Goal: Task Accomplishment & Management: Use online tool/utility

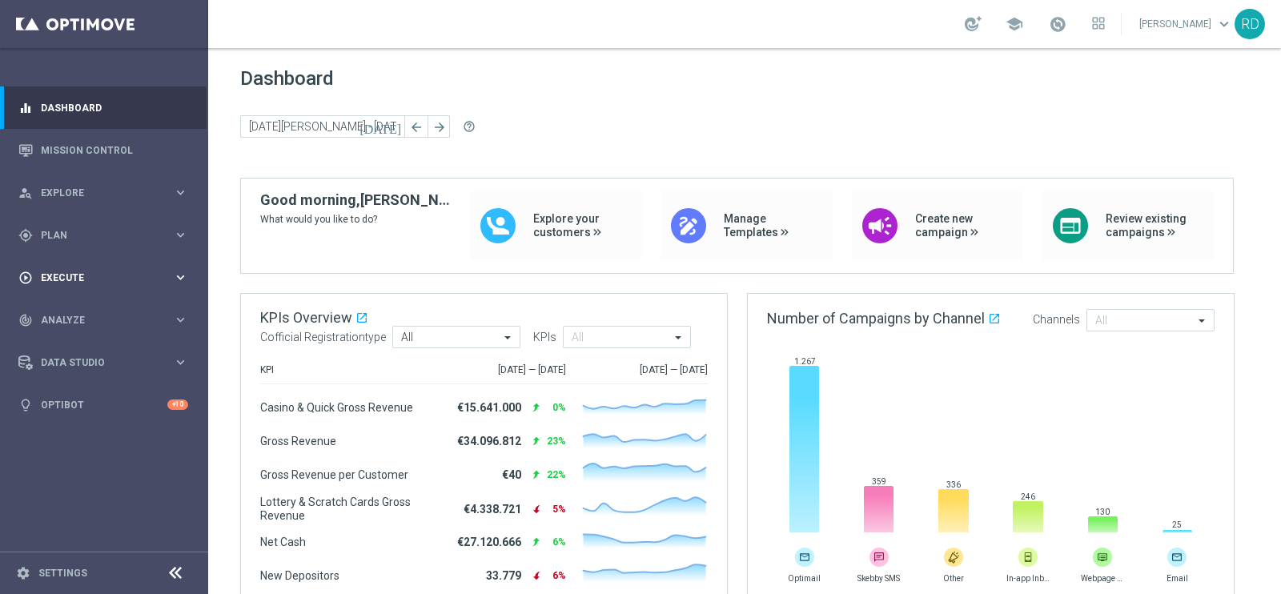
click at [46, 273] on span "Execute" at bounding box center [107, 278] width 132 height 10
click at [71, 308] on link "Campaign Builder" at bounding box center [104, 310] width 125 height 13
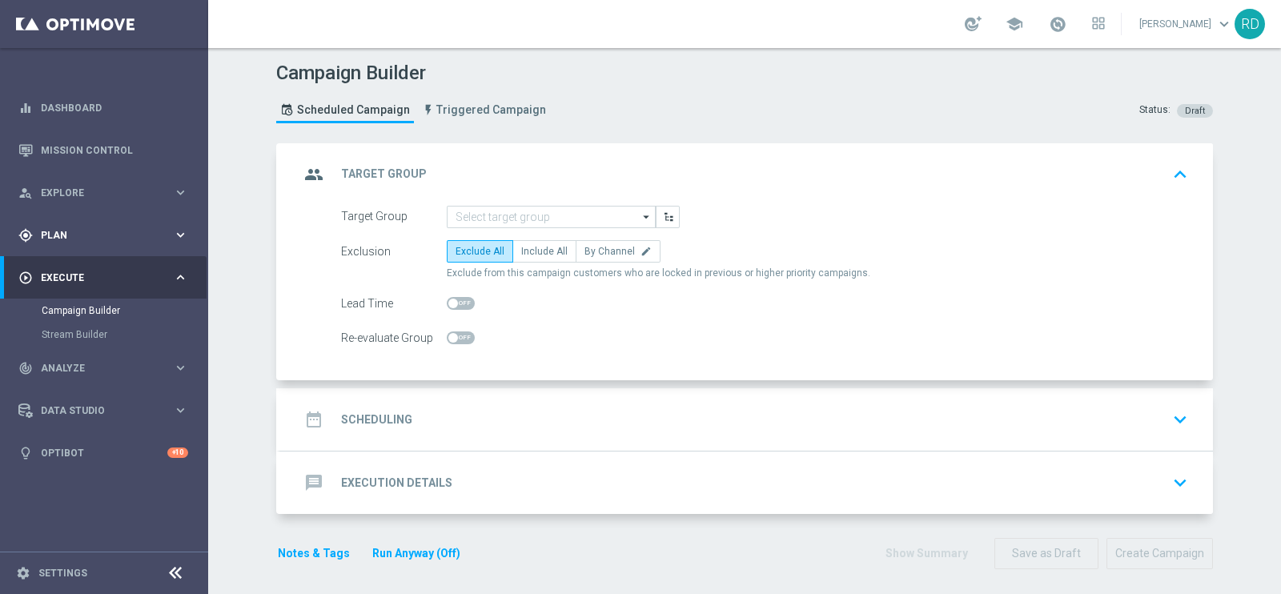
click at [62, 239] on span "Plan" at bounding box center [107, 236] width 132 height 10
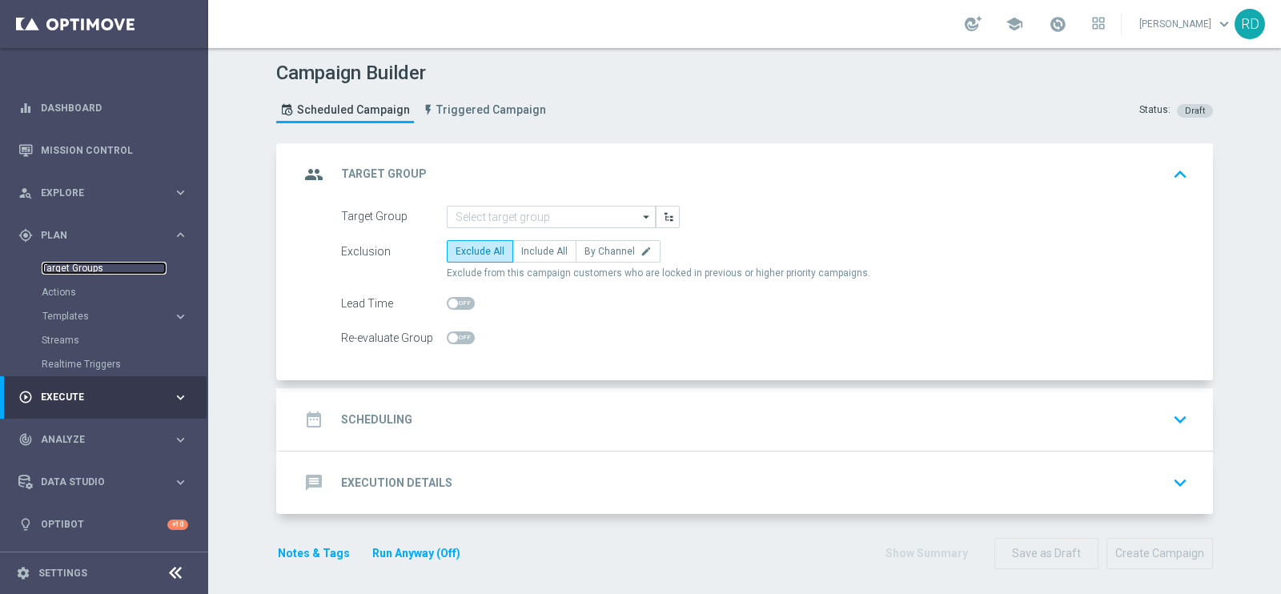
click at [66, 265] on link "Target Groups" at bounding box center [104, 268] width 125 height 13
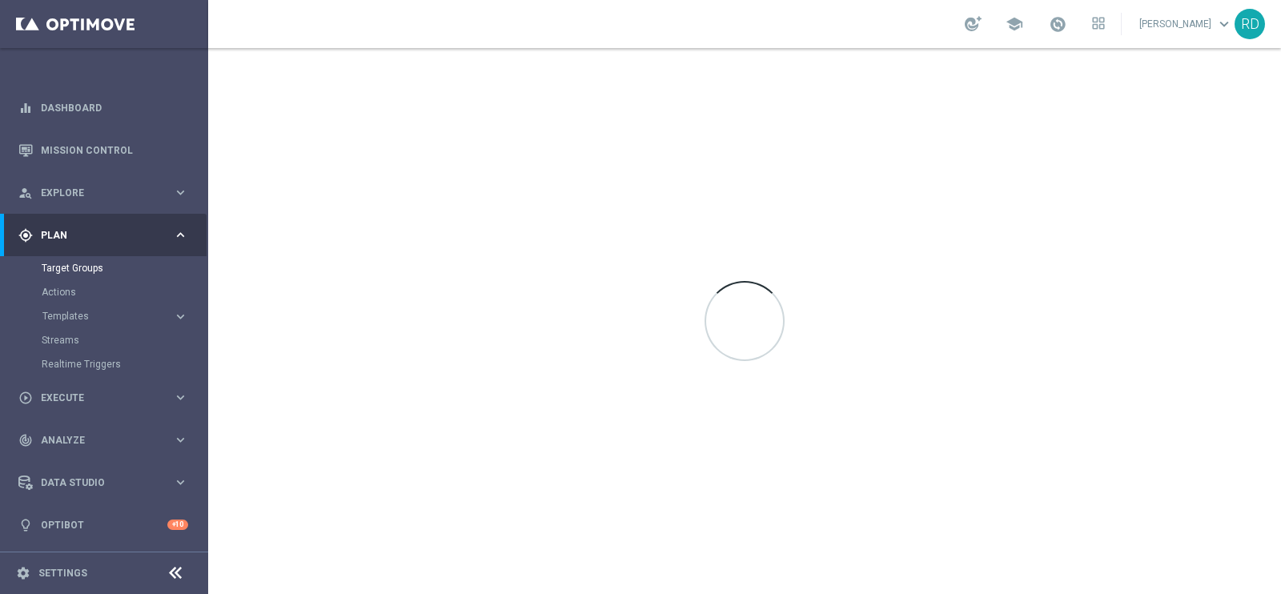
click at [78, 310] on button "Templates keyboard_arrow_right" at bounding box center [115, 316] width 147 height 13
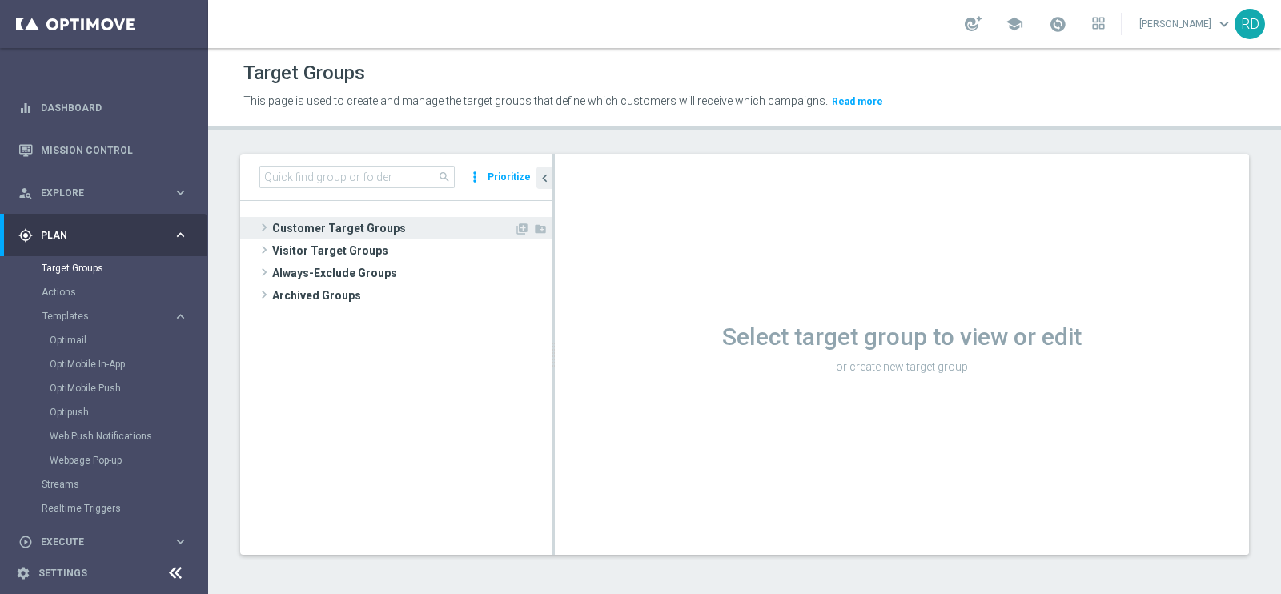
click at [264, 226] on span at bounding box center [264, 227] width 16 height 19
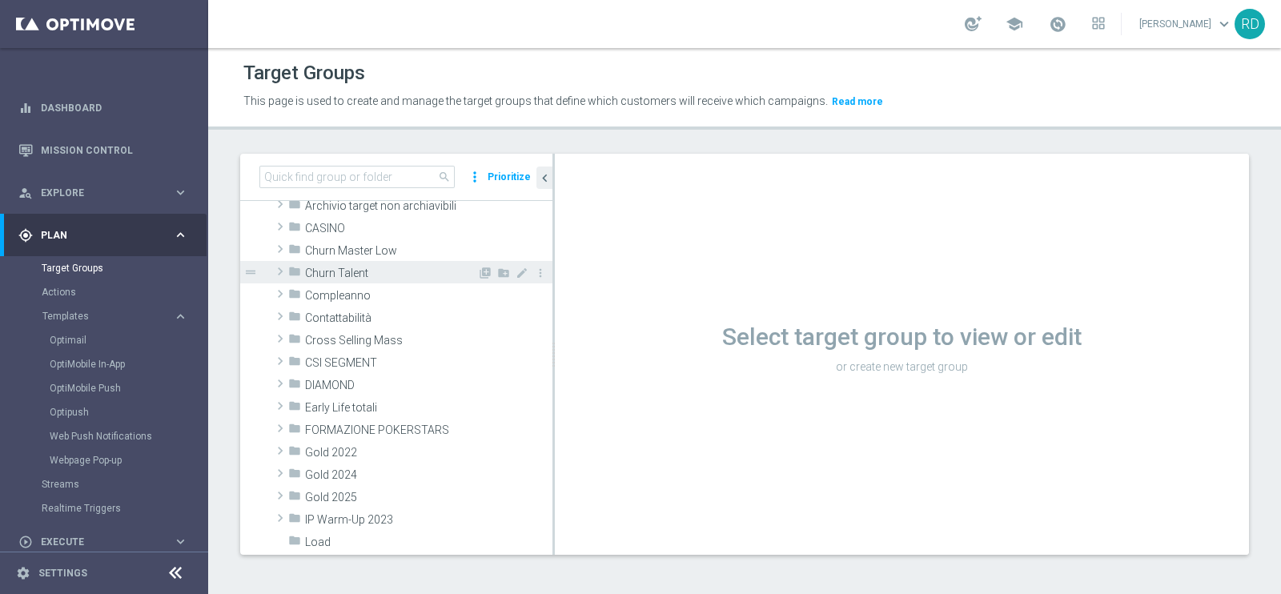
scroll to position [99, 0]
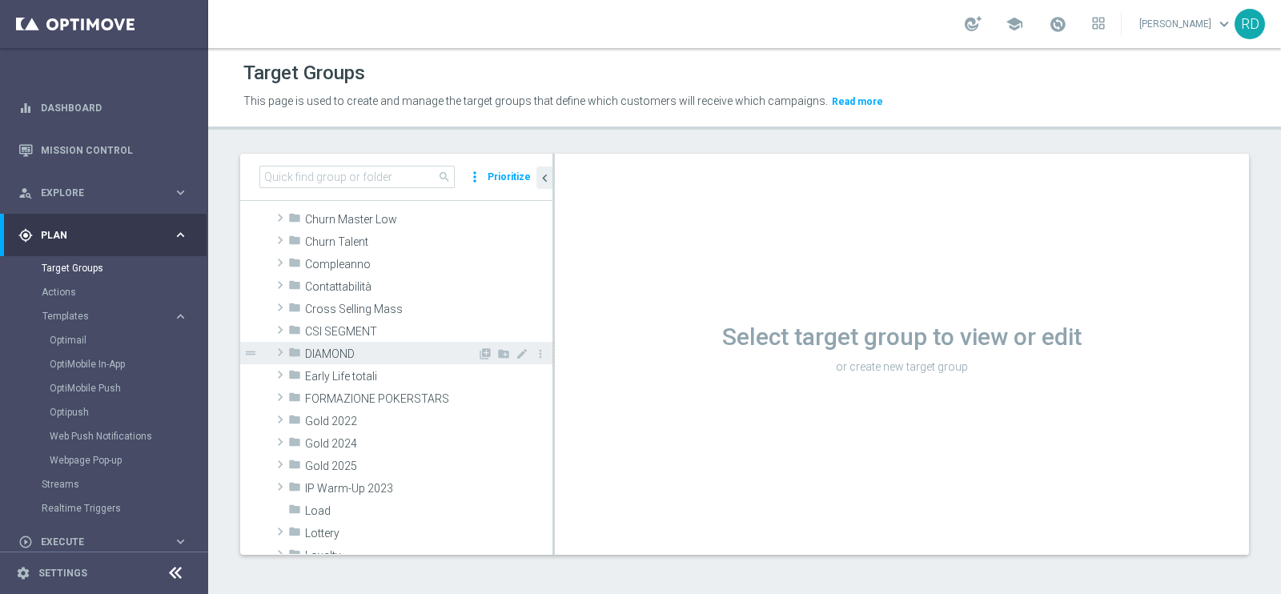
click at [283, 350] on span at bounding box center [280, 352] width 16 height 19
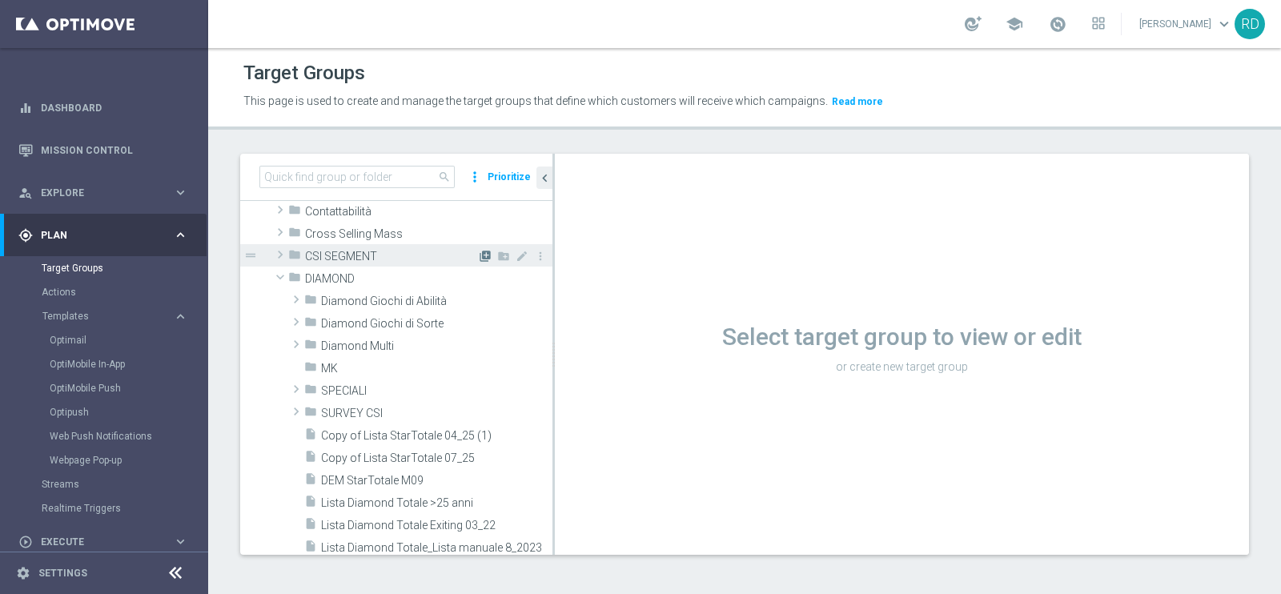
scroll to position [199, 0]
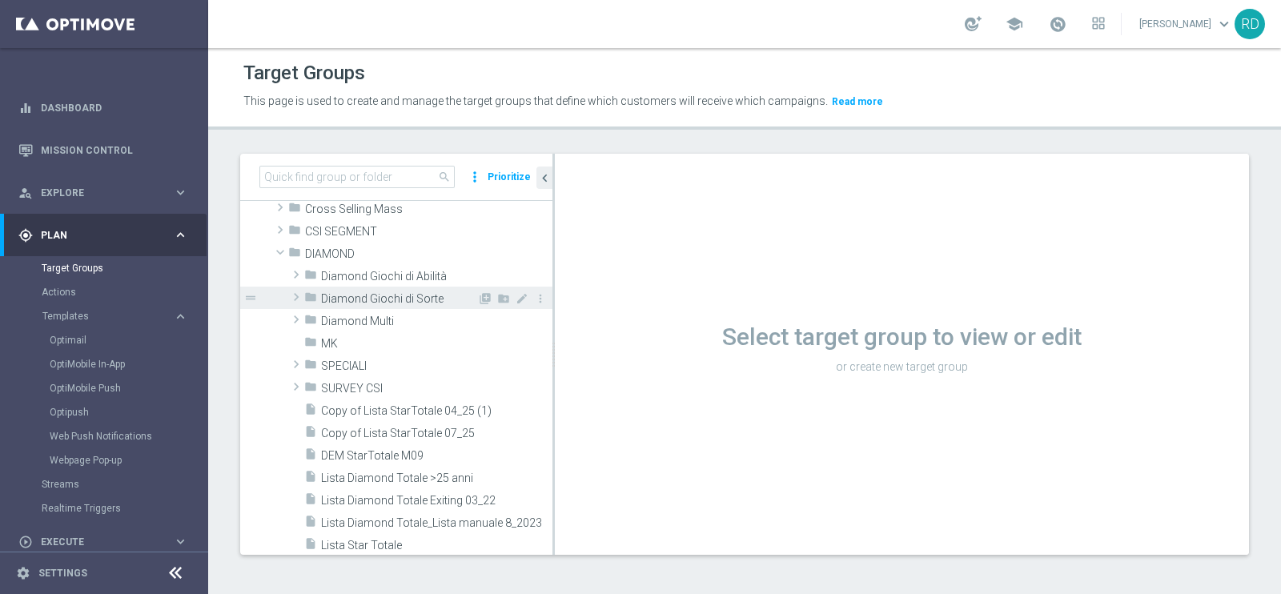
click at [416, 298] on span "Diamond Giochi di Sorte" at bounding box center [399, 299] width 156 height 14
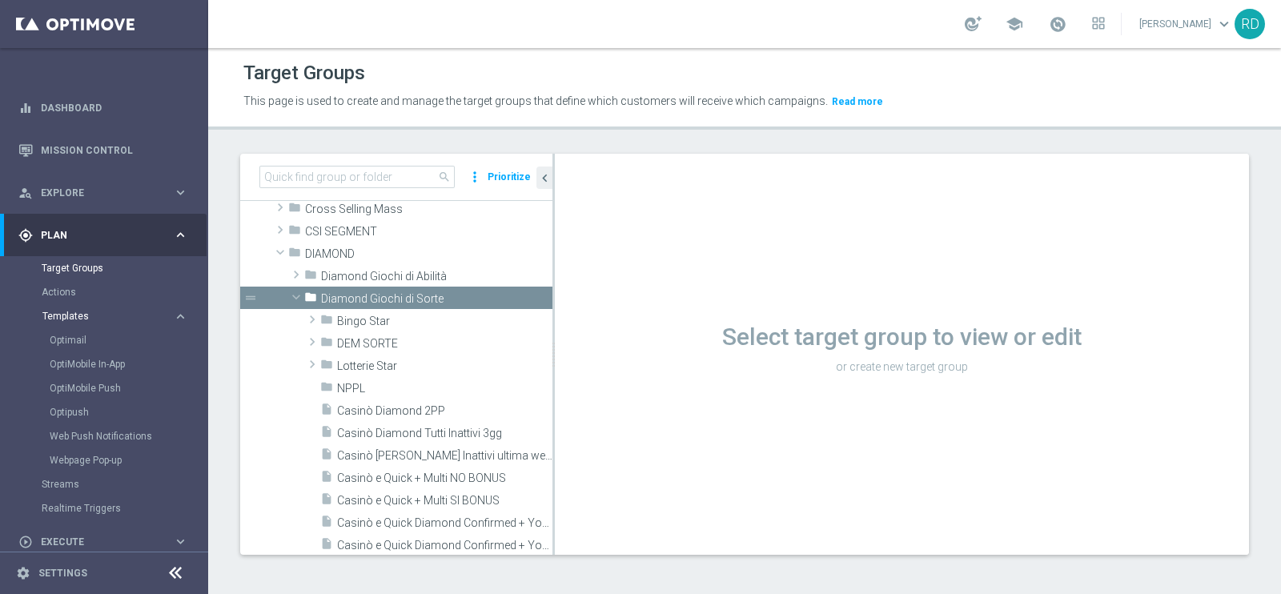
click at [67, 314] on span "Templates" at bounding box center [99, 316] width 114 height 10
click at [74, 318] on span "Templates" at bounding box center [99, 316] width 114 height 10
click at [76, 340] on link "Optimail" at bounding box center [108, 340] width 117 height 13
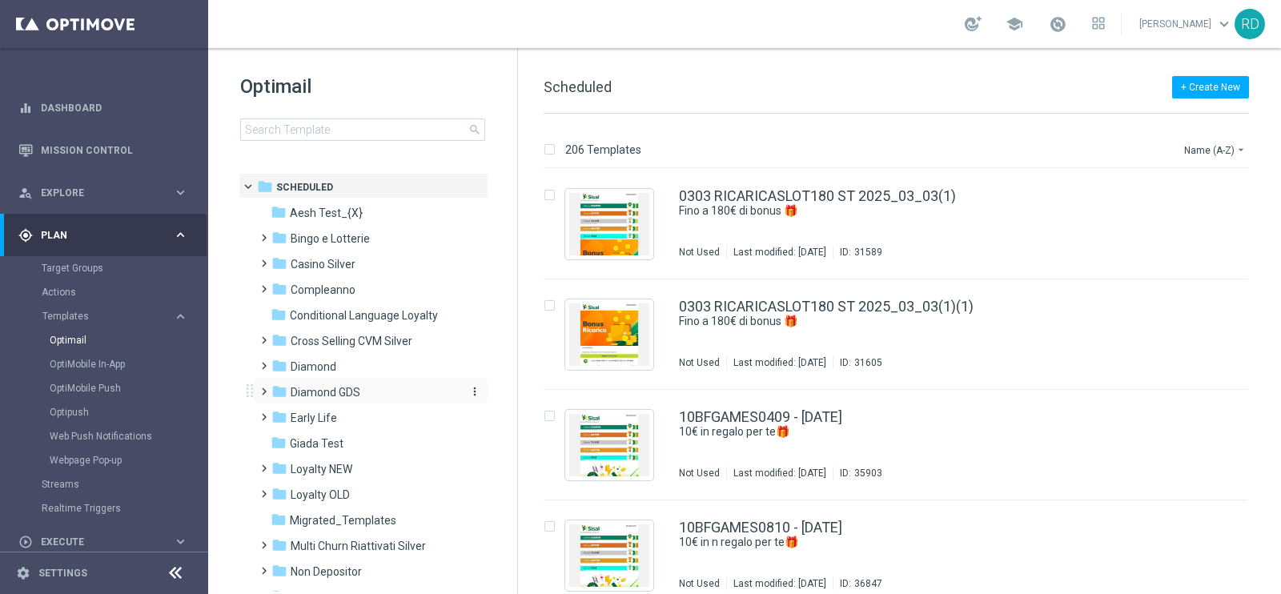
click at [272, 395] on icon "folder" at bounding box center [279, 391] width 16 height 16
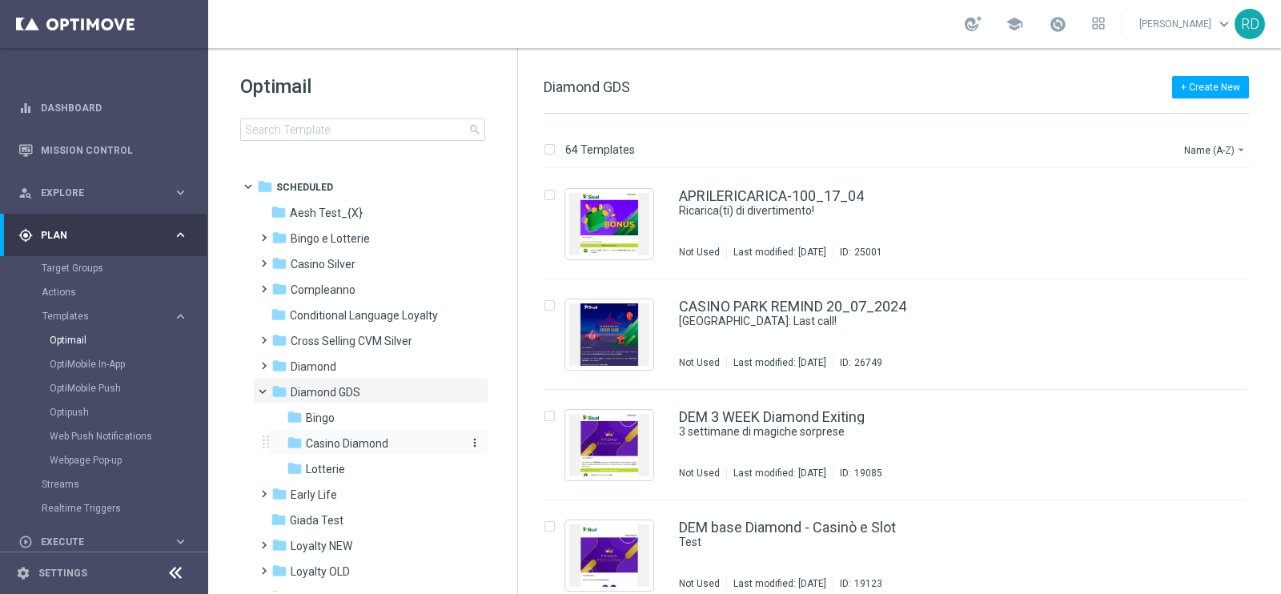
click at [324, 446] on span "Casino Diamond" at bounding box center [347, 443] width 82 height 14
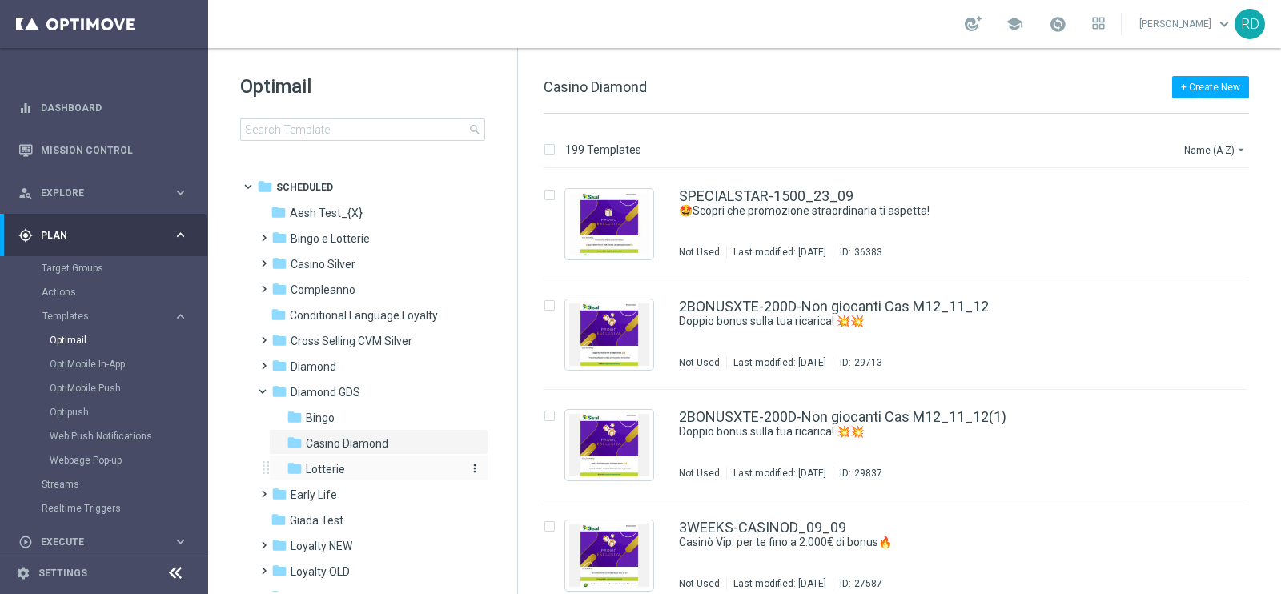
click at [316, 471] on span "Lotterie" at bounding box center [325, 469] width 39 height 14
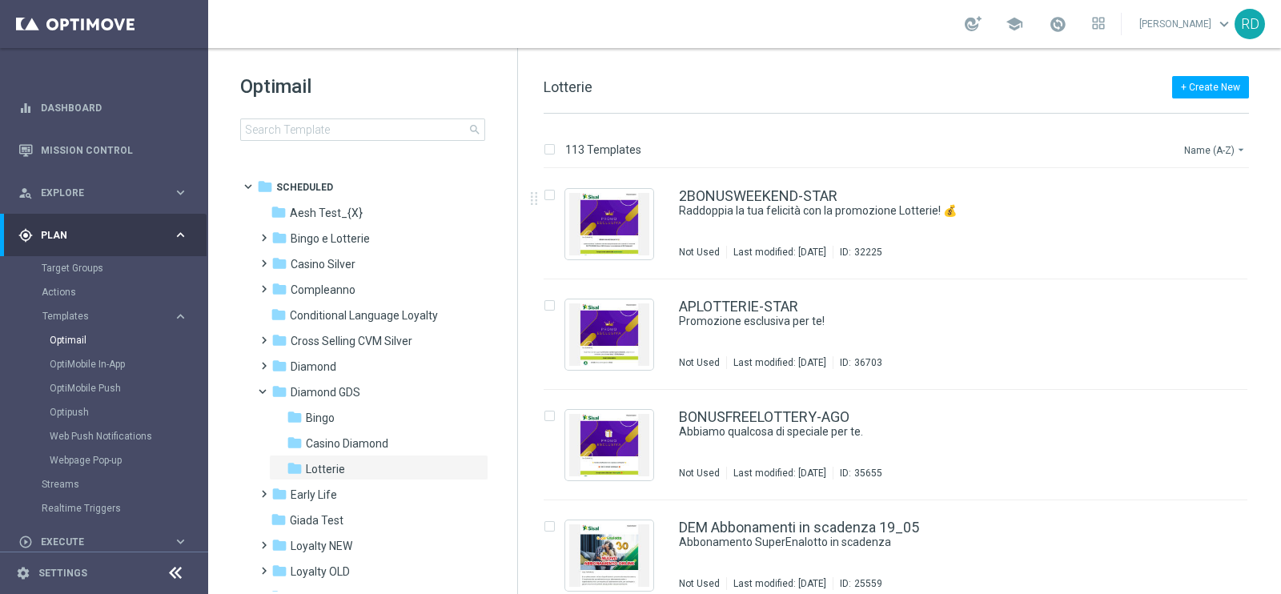
click at [1225, 149] on button "Name (A-Z) arrow_drop_down" at bounding box center [1215, 149] width 66 height 19
click at [1193, 216] on span "Date Modified (Newest)" at bounding box center [1186, 220] width 107 height 11
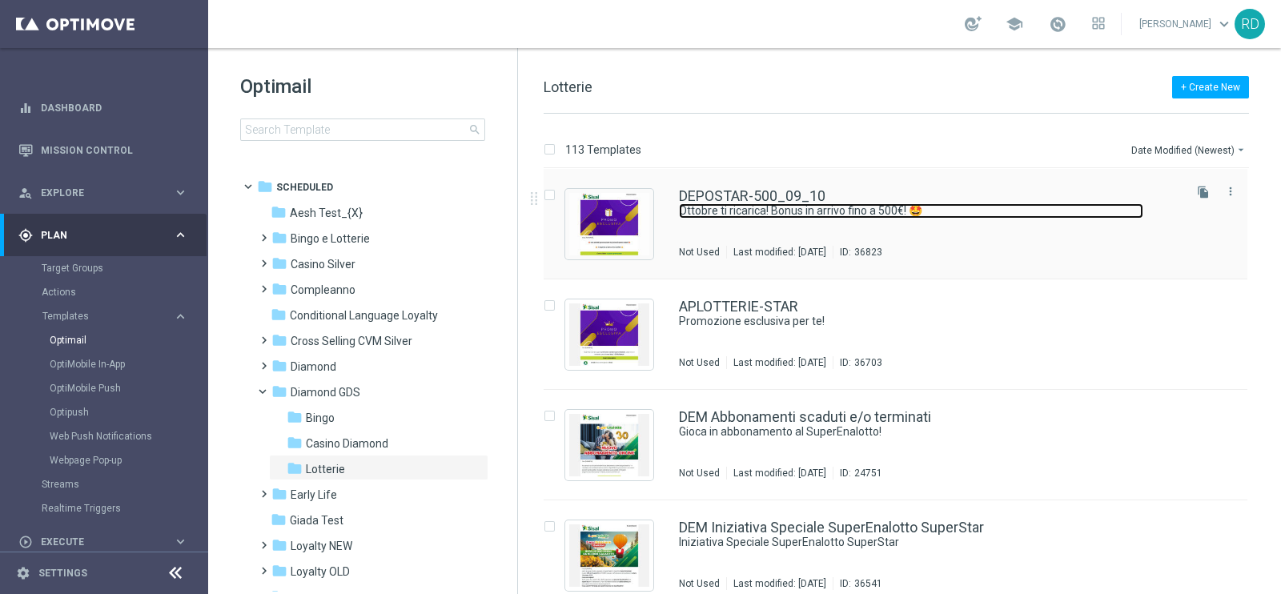
click at [746, 214] on link "Ottobre ti ricarica! Bonus in arrivo fino a 500€! 🤩" at bounding box center [911, 210] width 464 height 15
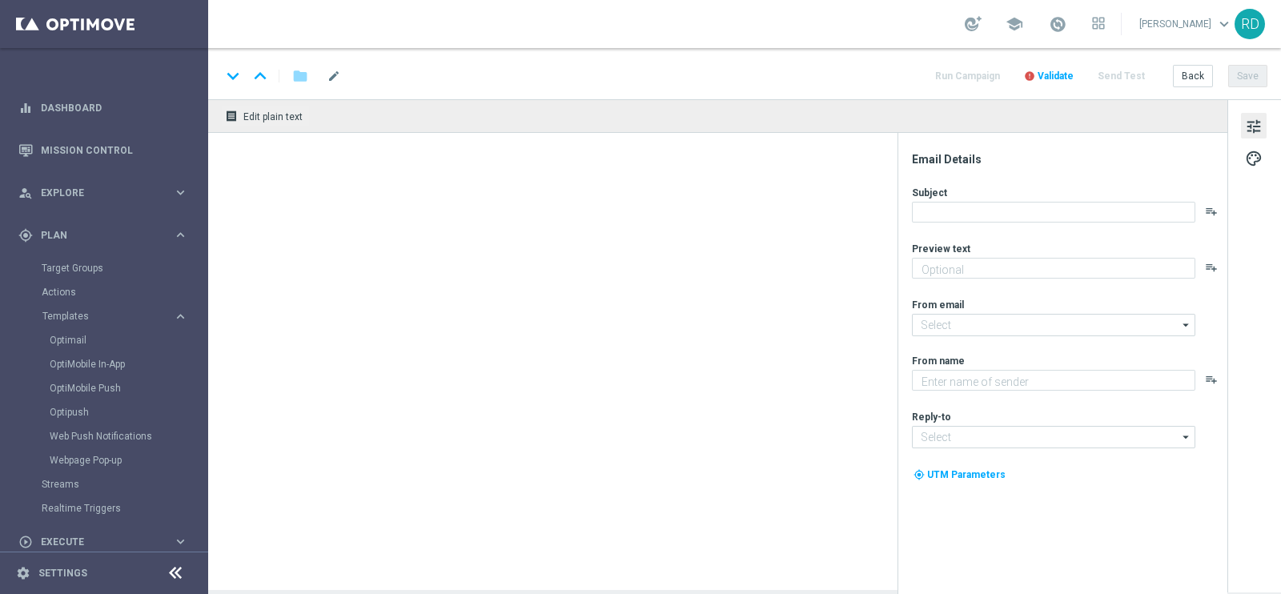
type input "[EMAIL_ADDRESS][DOMAIN_NAME]"
type textarea "Sisal Vip"
type input "[EMAIL_ADDRESS][DOMAIN_NAME]"
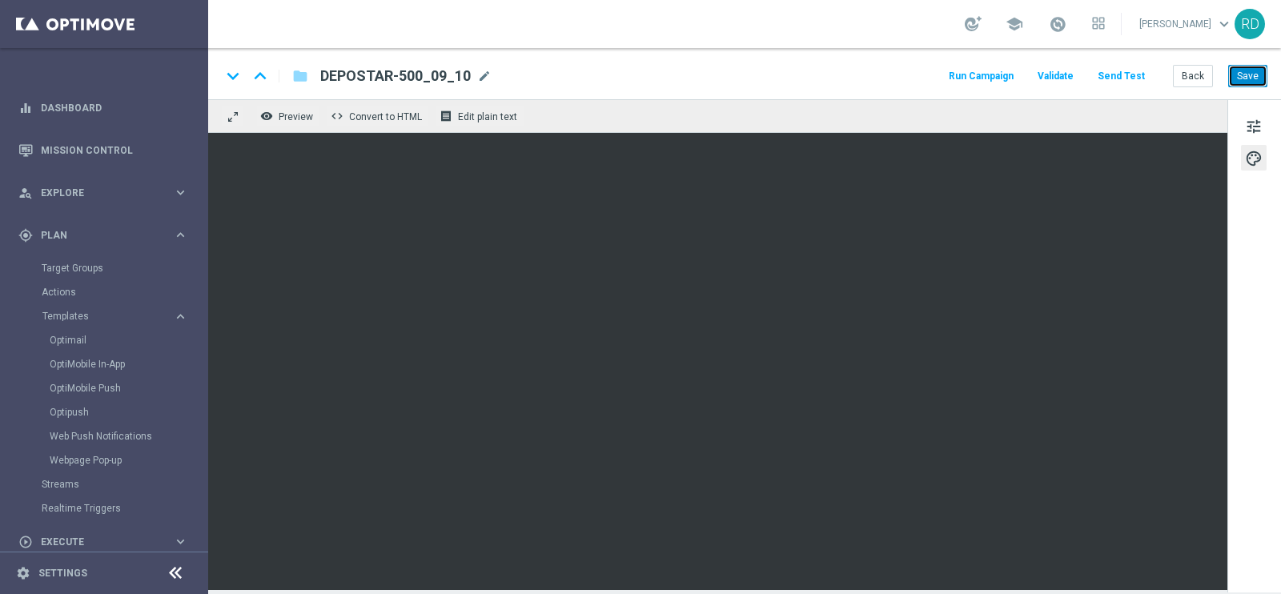
click at [1254, 73] on button "Save" at bounding box center [1247, 76] width 39 height 22
click at [1125, 74] on button "Send Test" at bounding box center [1121, 77] width 52 height 22
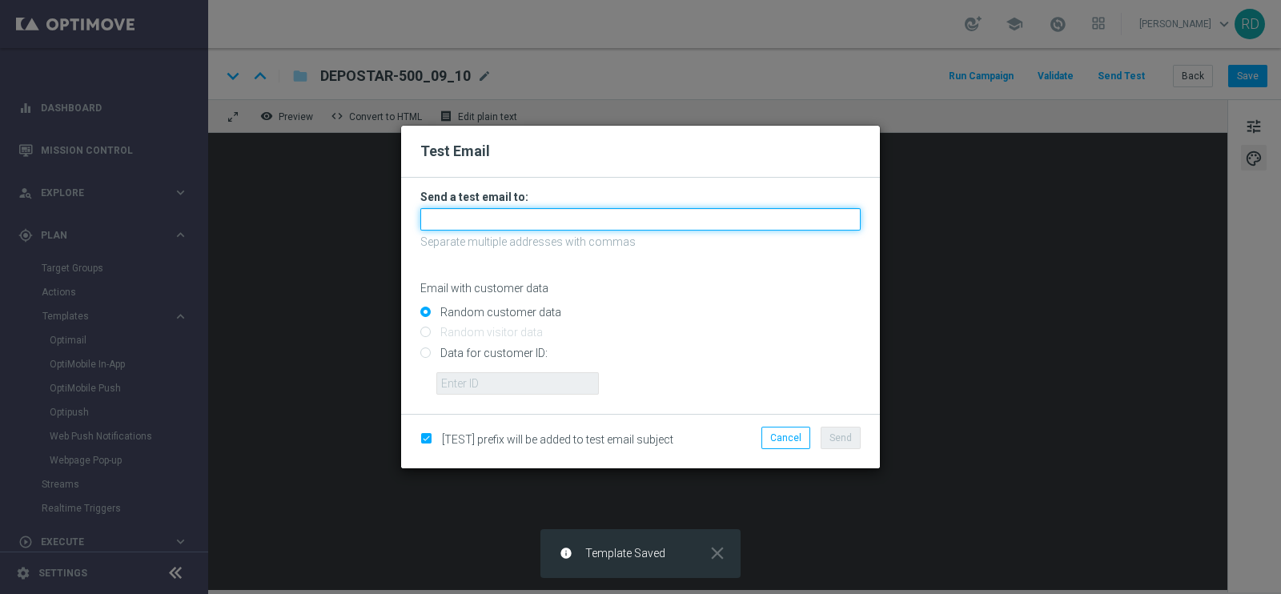
click at [565, 217] on input "text" at bounding box center [640, 219] width 440 height 22
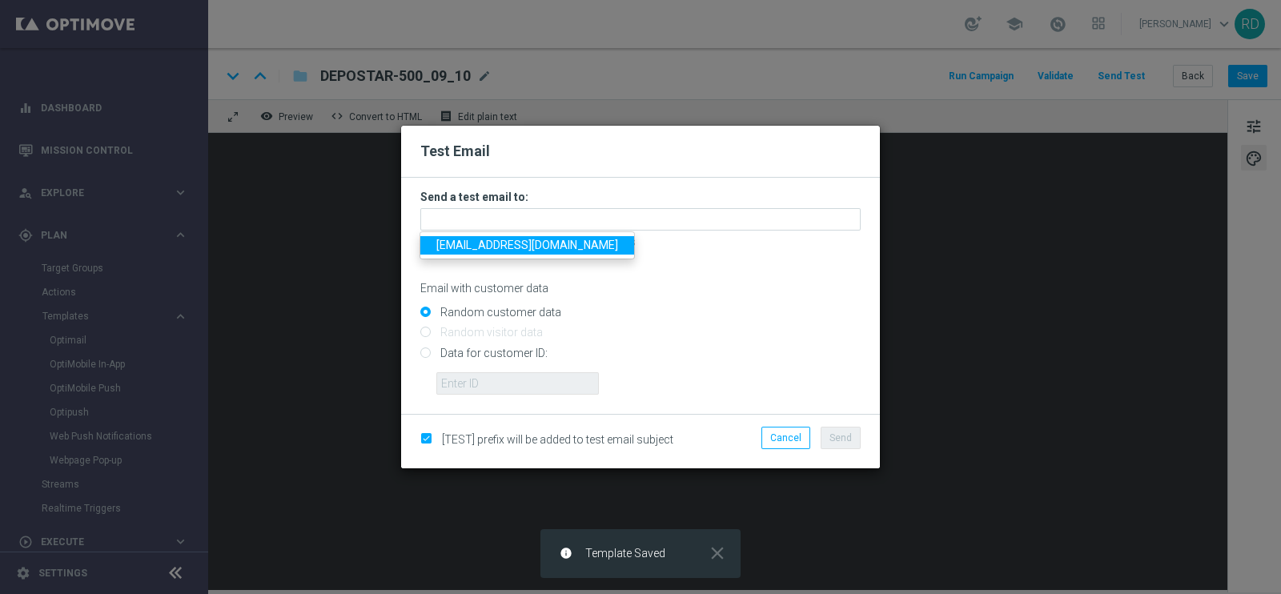
click at [530, 253] on link "[EMAIL_ADDRESS][DOMAIN_NAME]" at bounding box center [527, 245] width 214 height 18
type input "[EMAIL_ADDRESS][DOMAIN_NAME]"
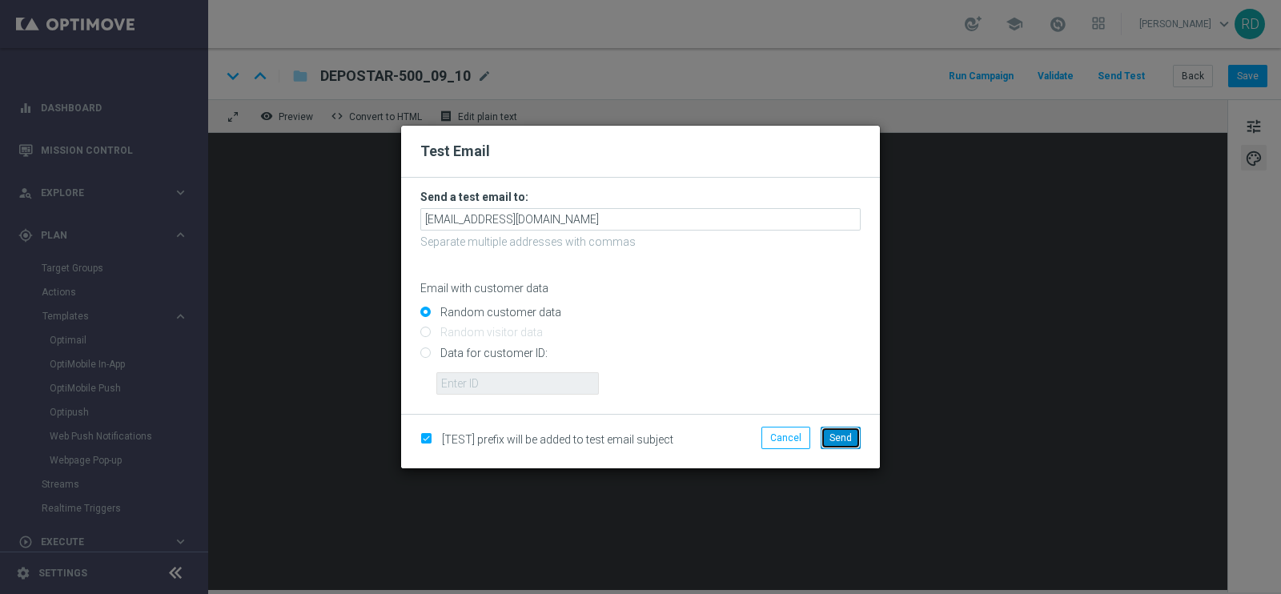
click at [833, 441] on span "Send" at bounding box center [840, 437] width 22 height 11
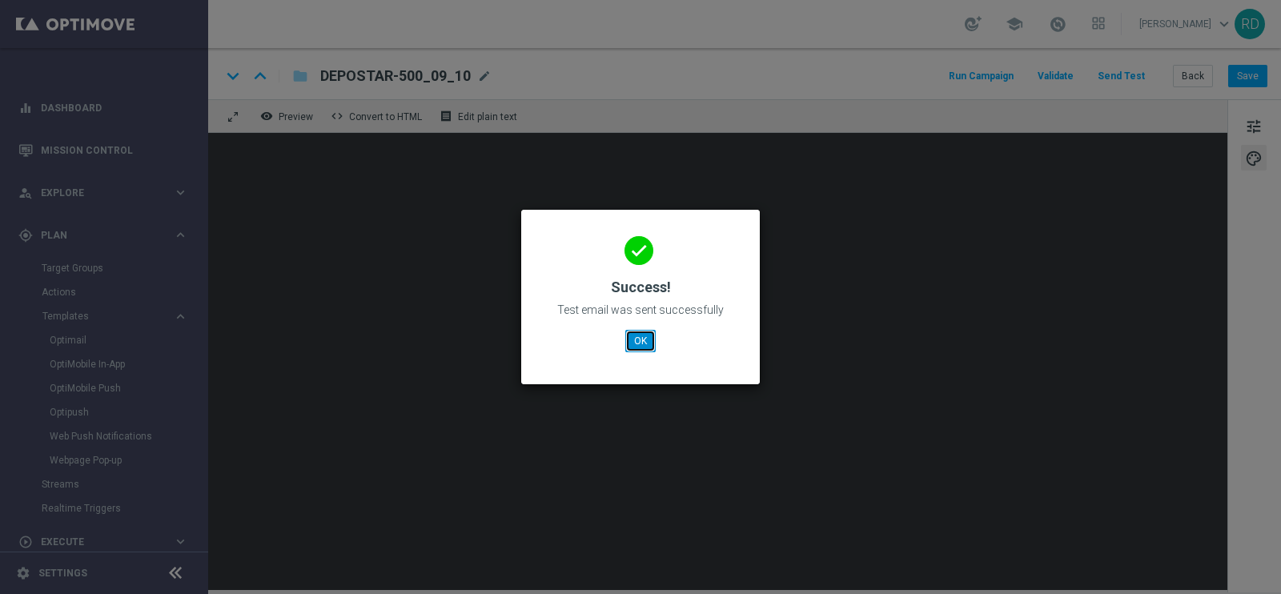
click at [633, 342] on button "OK" at bounding box center [640, 341] width 30 height 22
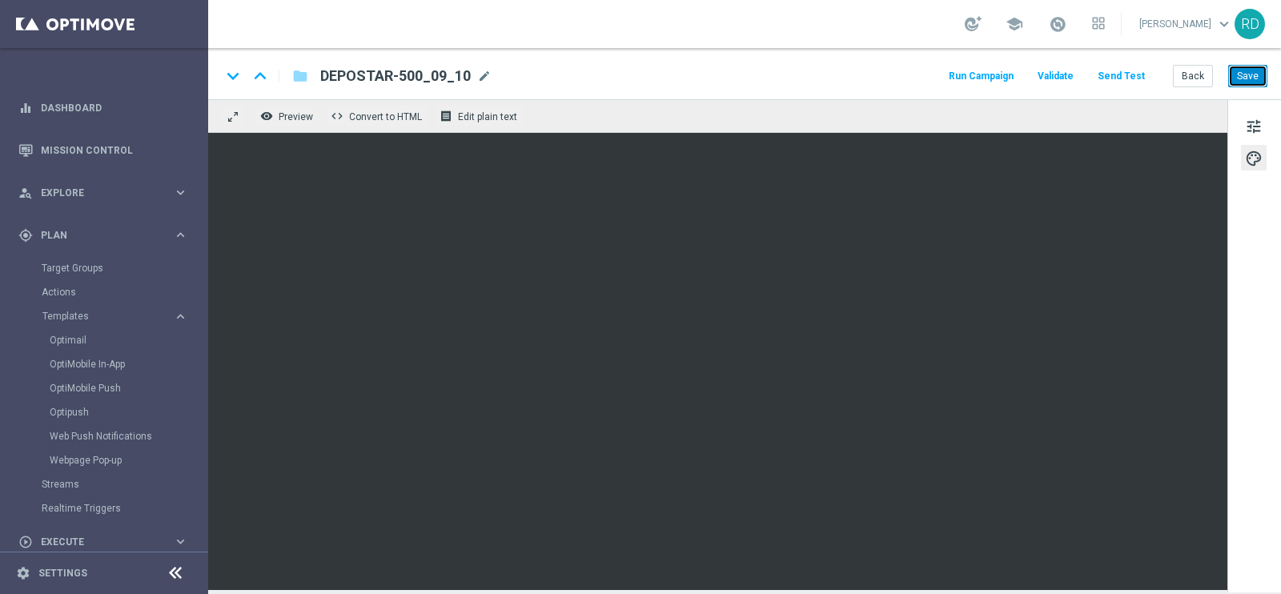
click at [1259, 78] on button "Save" at bounding box center [1247, 76] width 39 height 22
click at [989, 71] on button "Run Campaign" at bounding box center [981, 77] width 70 height 22
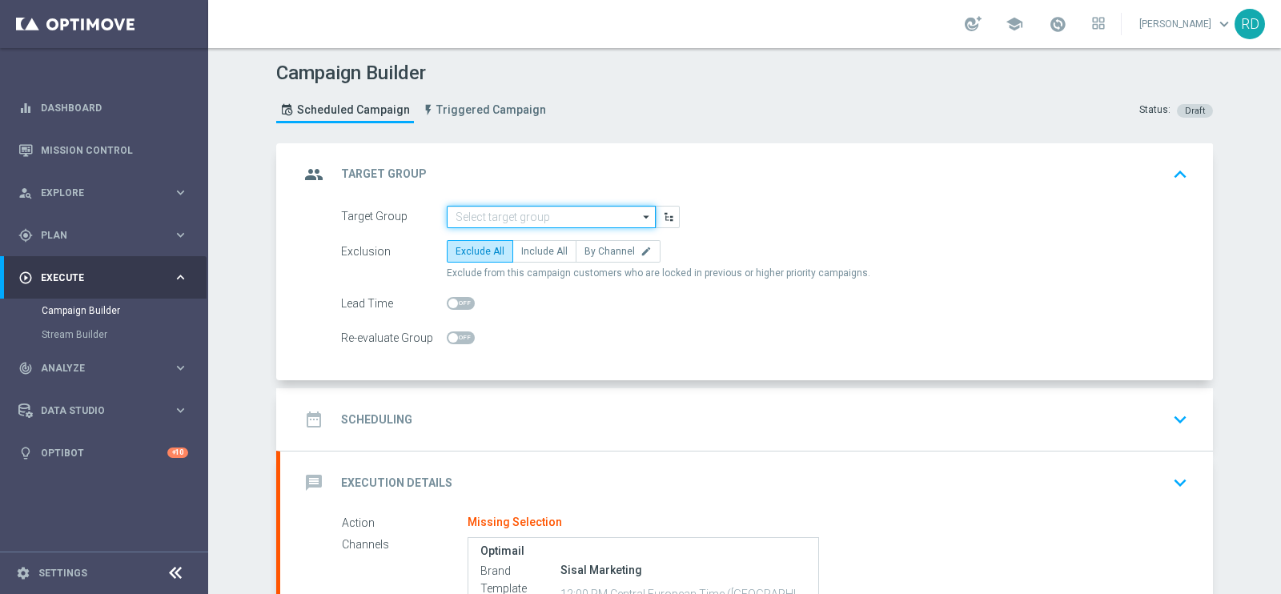
click at [566, 223] on input at bounding box center [551, 217] width 209 height 22
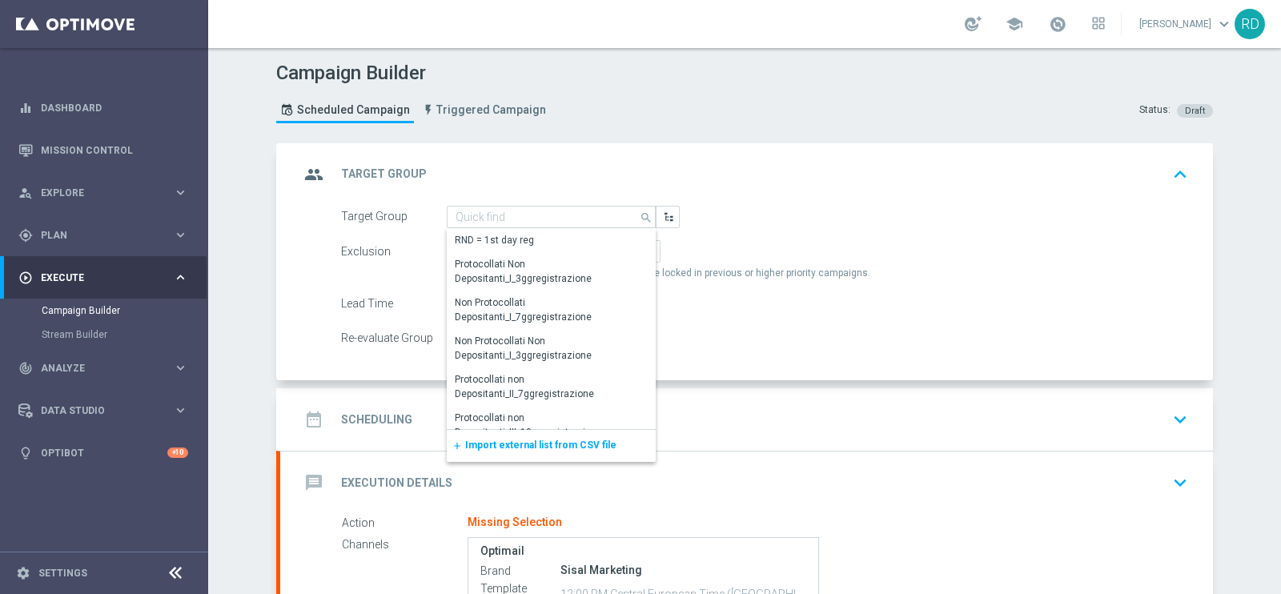
click at [512, 441] on span "Import external list from CSV file" at bounding box center [540, 444] width 151 height 11
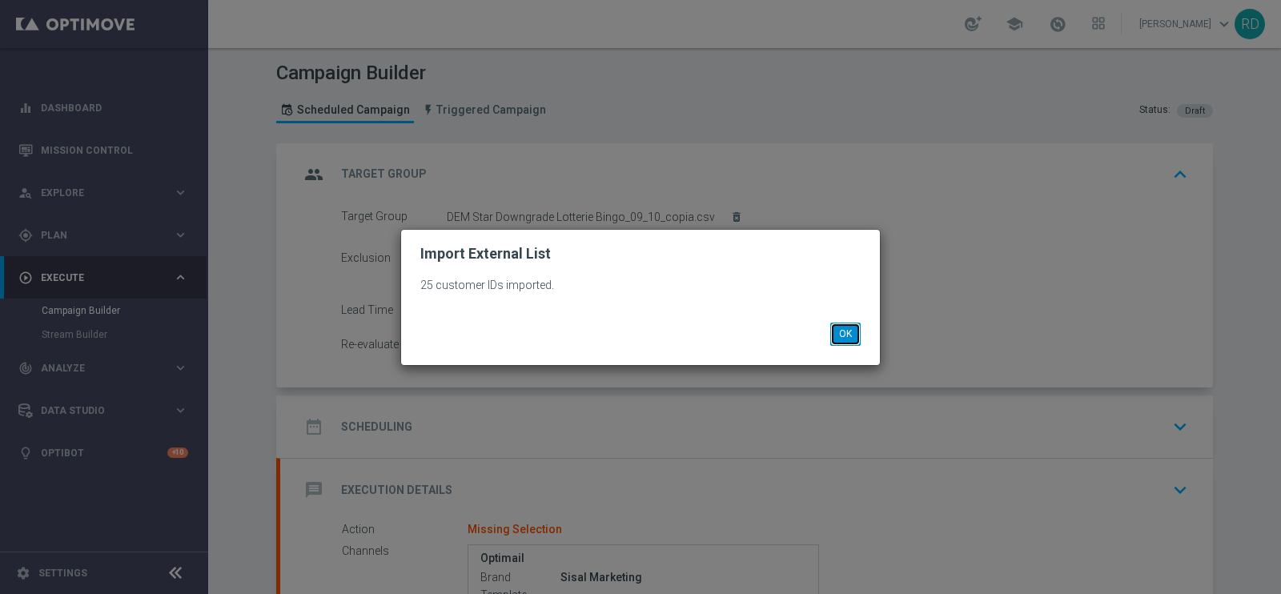
click at [852, 332] on button "OK" at bounding box center [845, 334] width 30 height 22
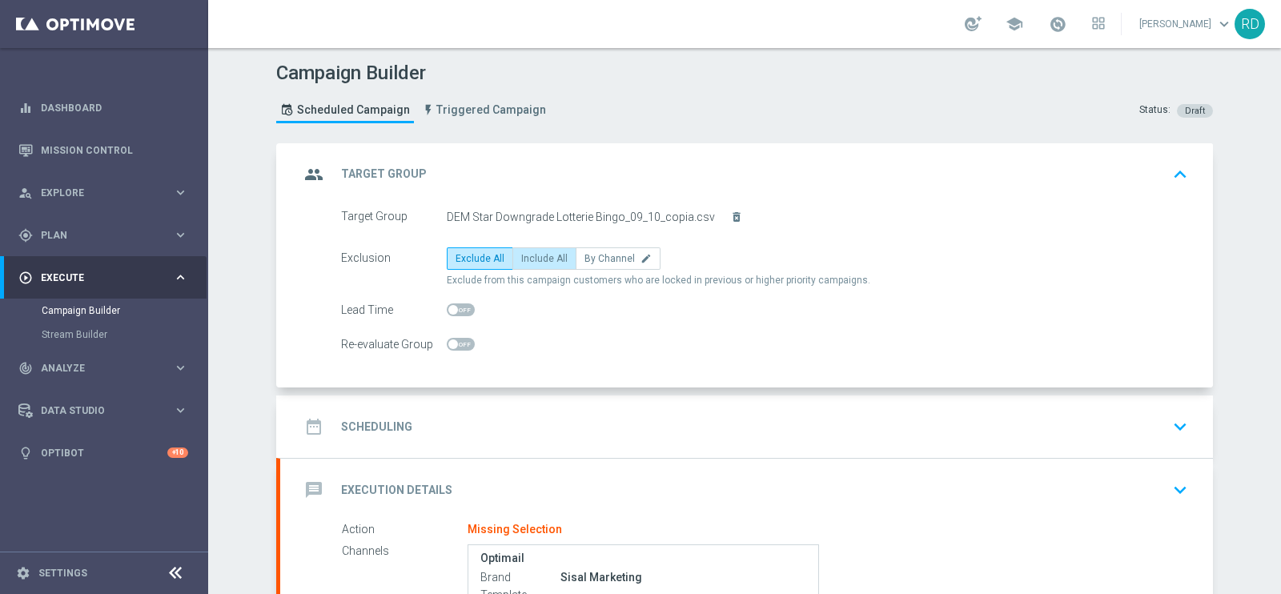
click at [529, 259] on span "Include All" at bounding box center [544, 258] width 46 height 11
click at [529, 259] on input "Include All" at bounding box center [526, 261] width 10 height 10
radio input "true"
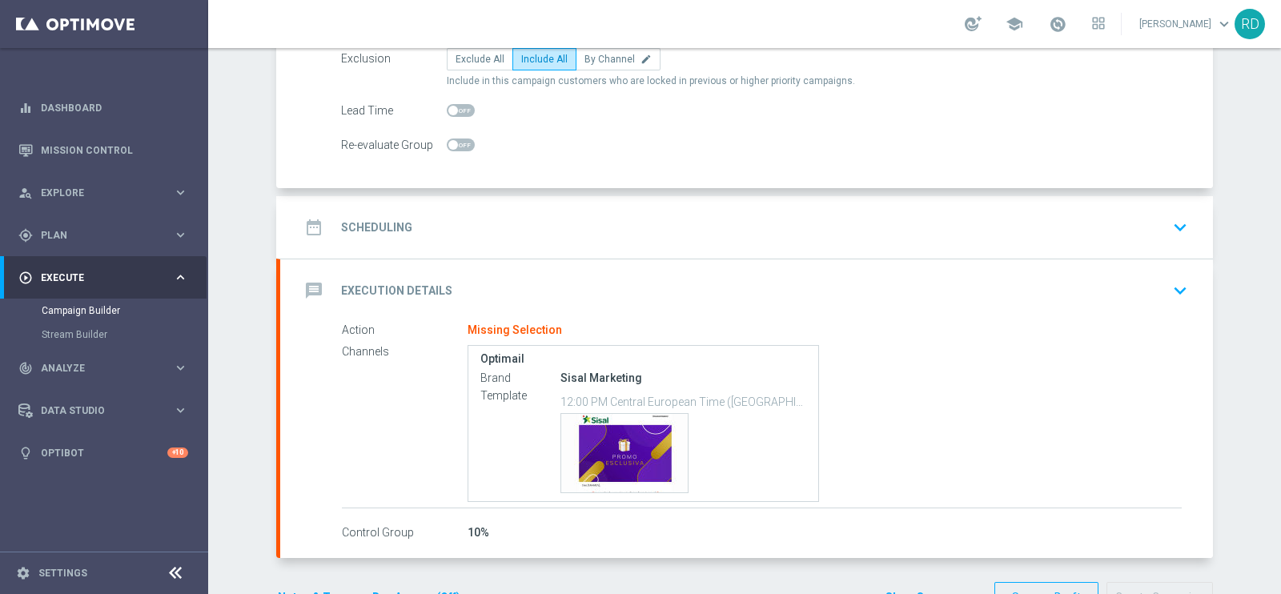
click at [372, 228] on h2 "Scheduling" at bounding box center [376, 227] width 71 height 15
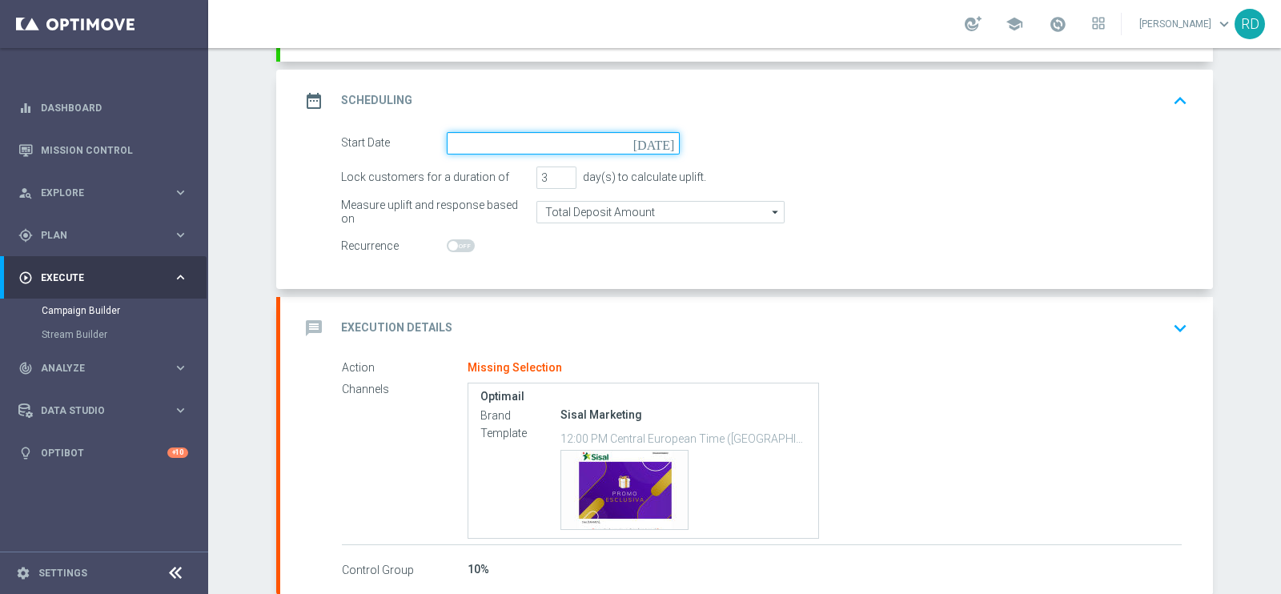
click at [491, 145] on input at bounding box center [563, 143] width 233 height 22
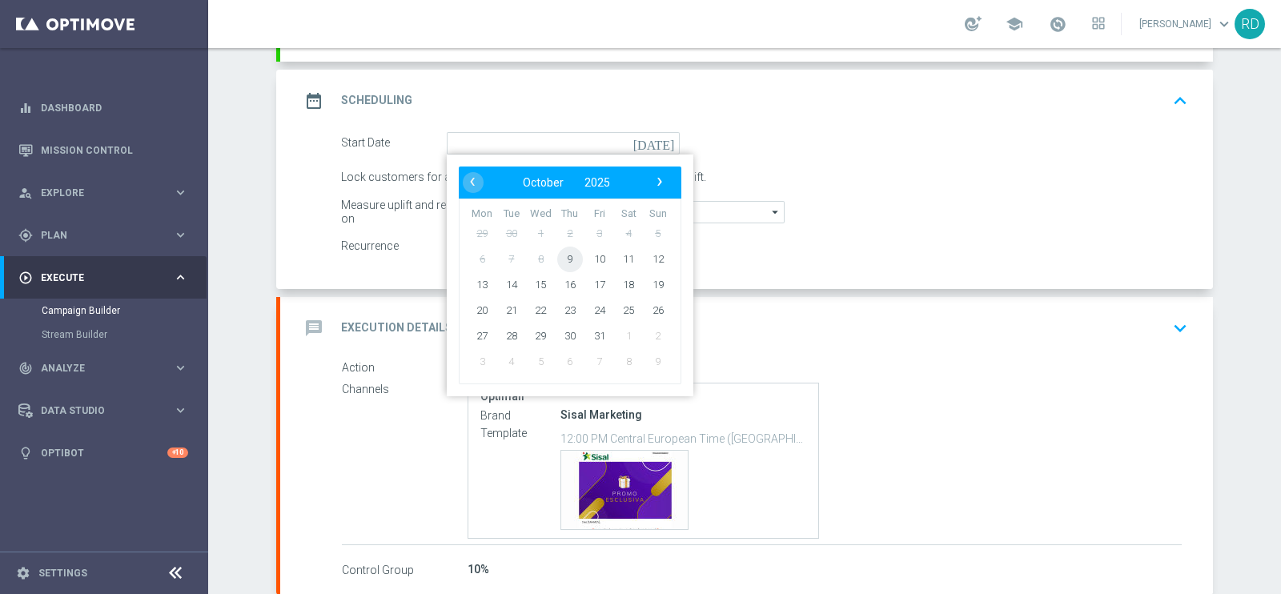
click at [564, 255] on span "9" at bounding box center [570, 259] width 26 height 26
type input "[DATE]"
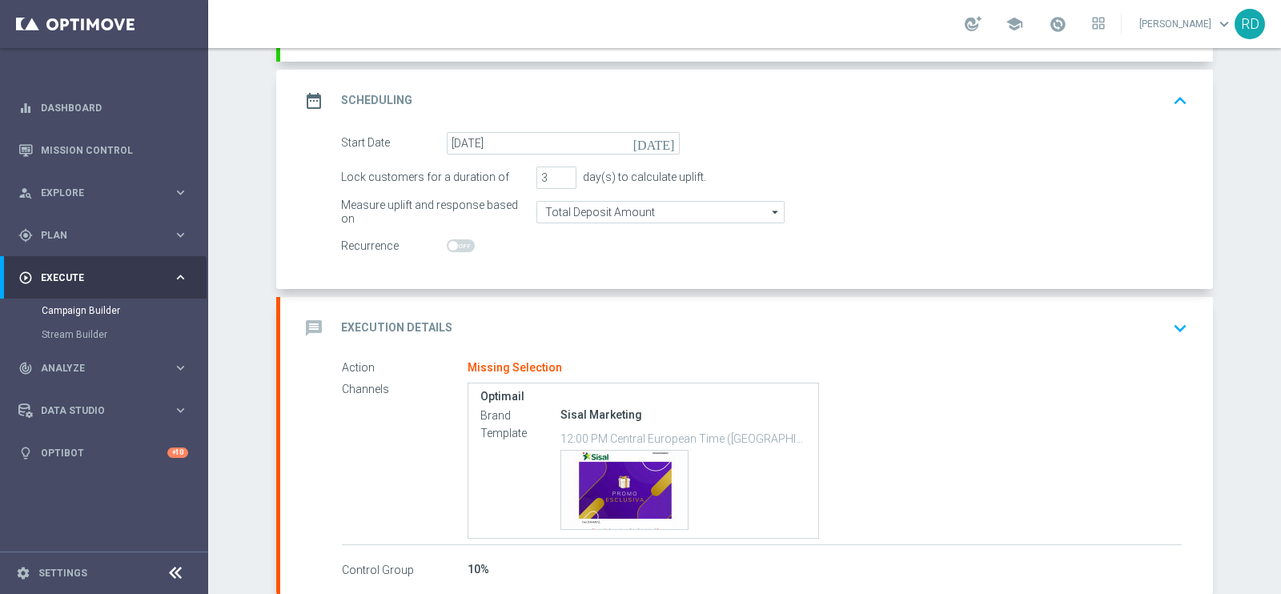
click at [302, 330] on icon "message" at bounding box center [313, 328] width 29 height 29
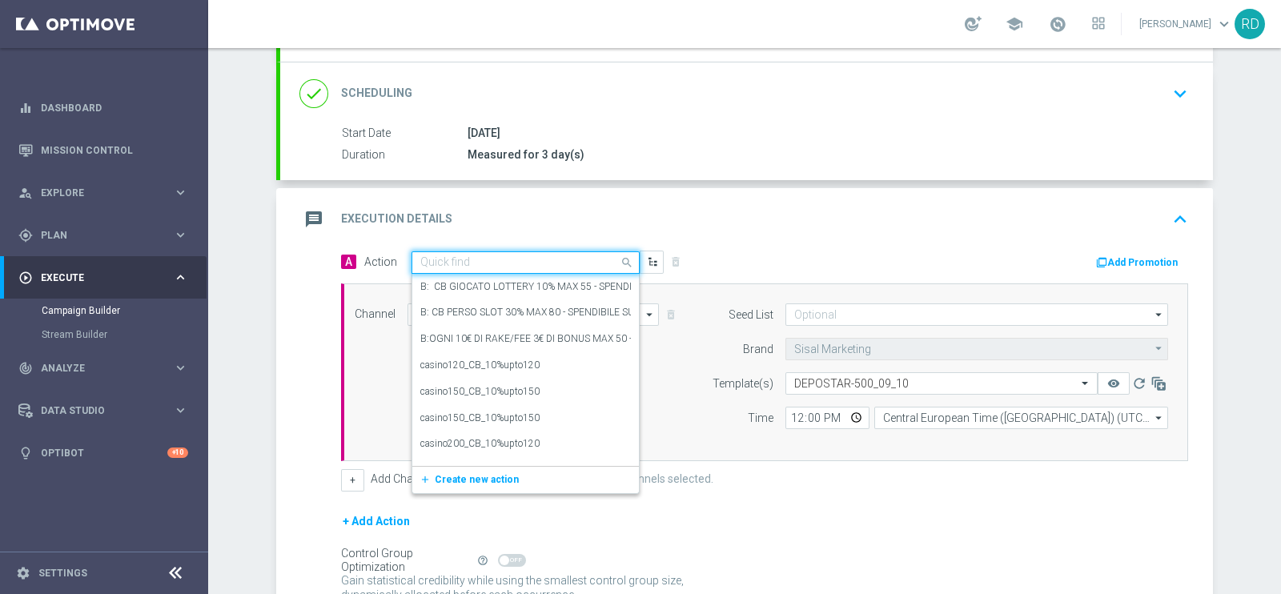
click at [429, 256] on input "text" at bounding box center [509, 263] width 178 height 14
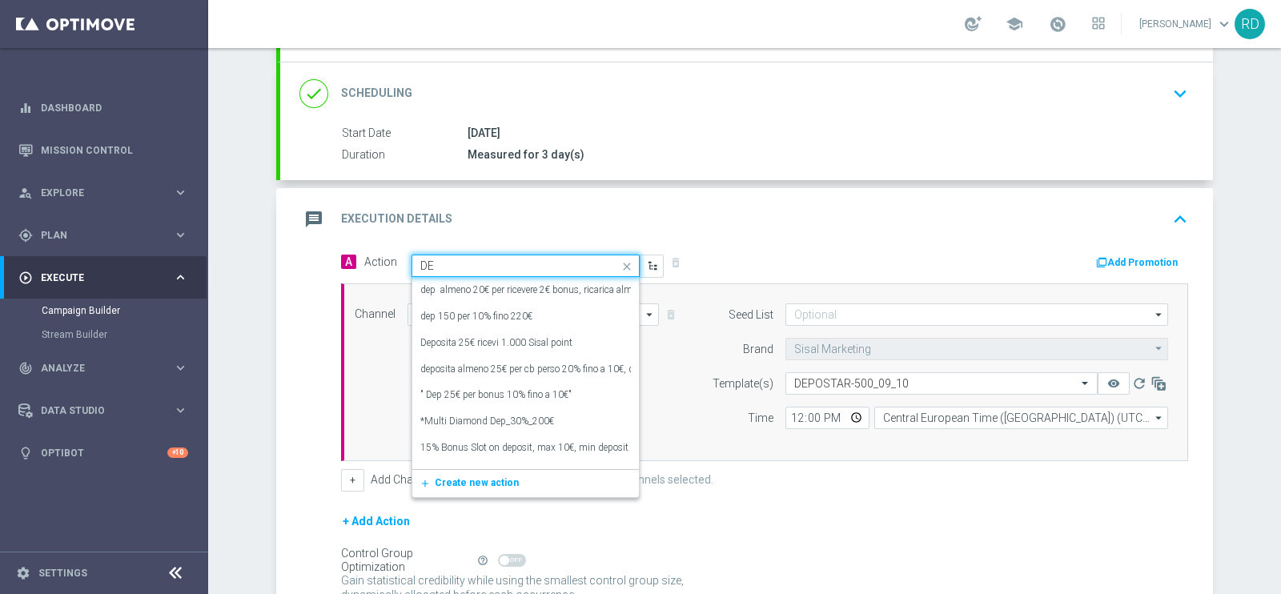
type input "D"
type input "bINGO E"
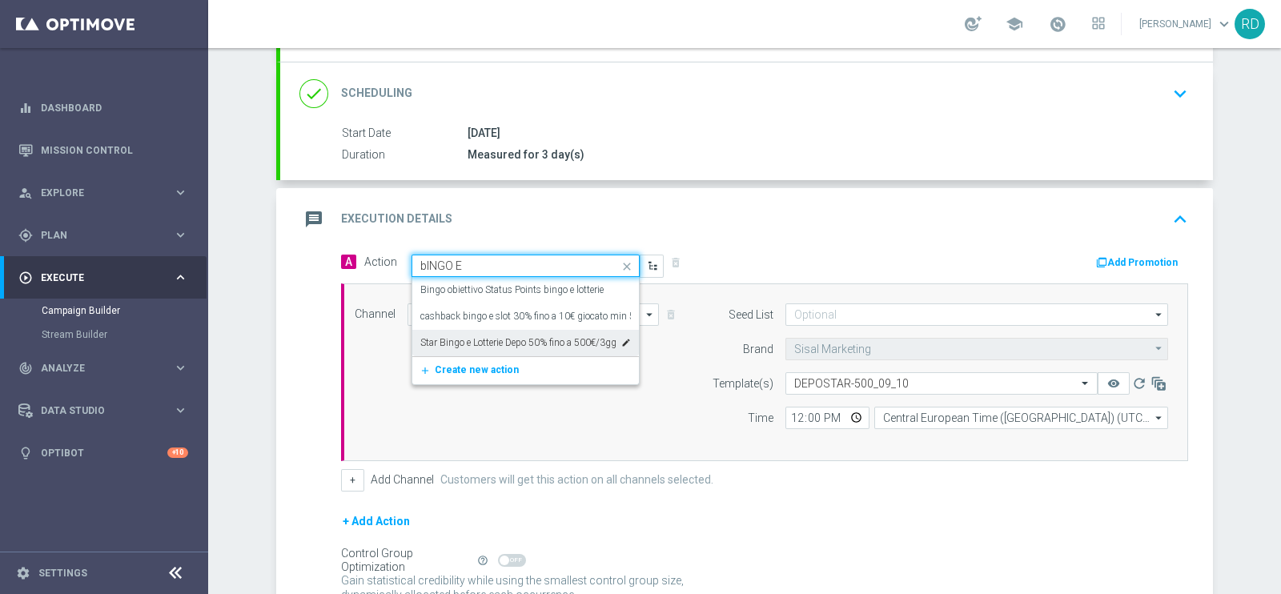
click at [496, 336] on label "Star Bingo e Lotterie Depo 50% fino a 500€/3gg" at bounding box center [518, 343] width 196 height 14
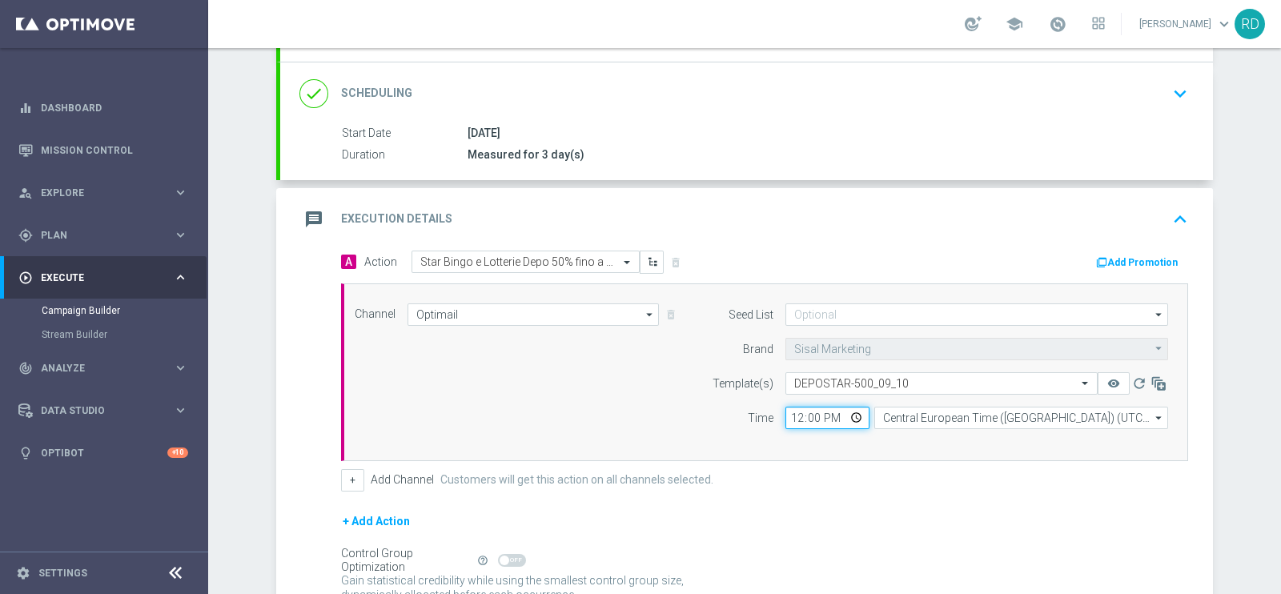
click at [802, 419] on input "12:00" at bounding box center [827, 418] width 84 height 22
type input "12:30"
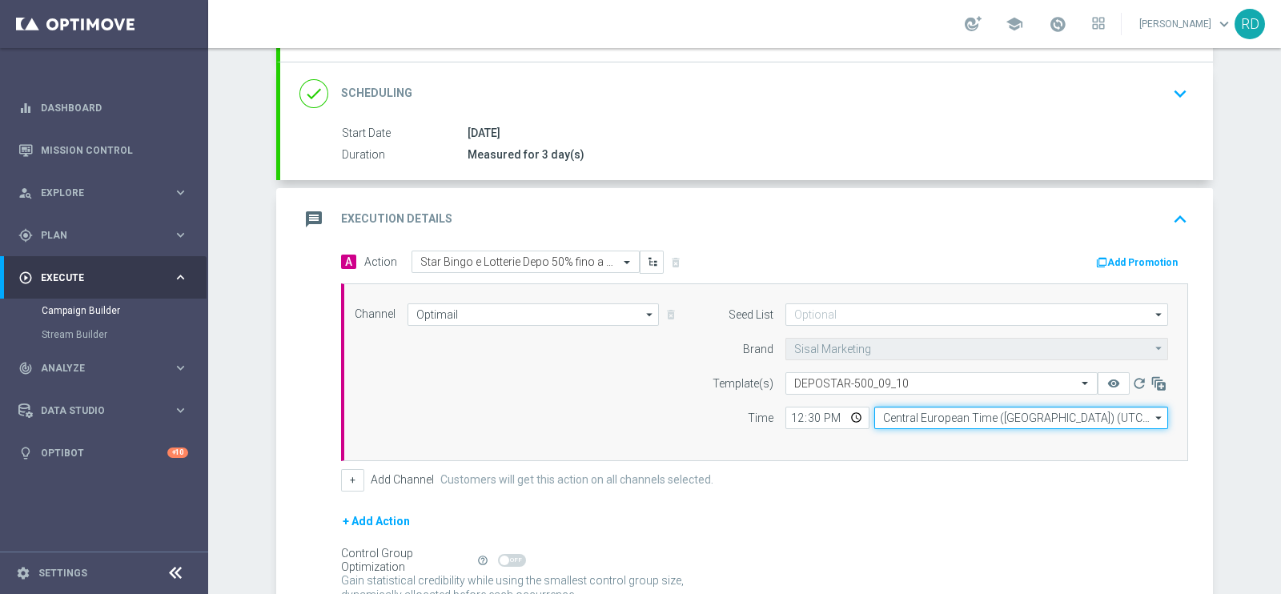
click at [901, 412] on input "Central European Time ([GEOGRAPHIC_DATA]) (UTC +02:00)" at bounding box center [1021, 418] width 294 height 22
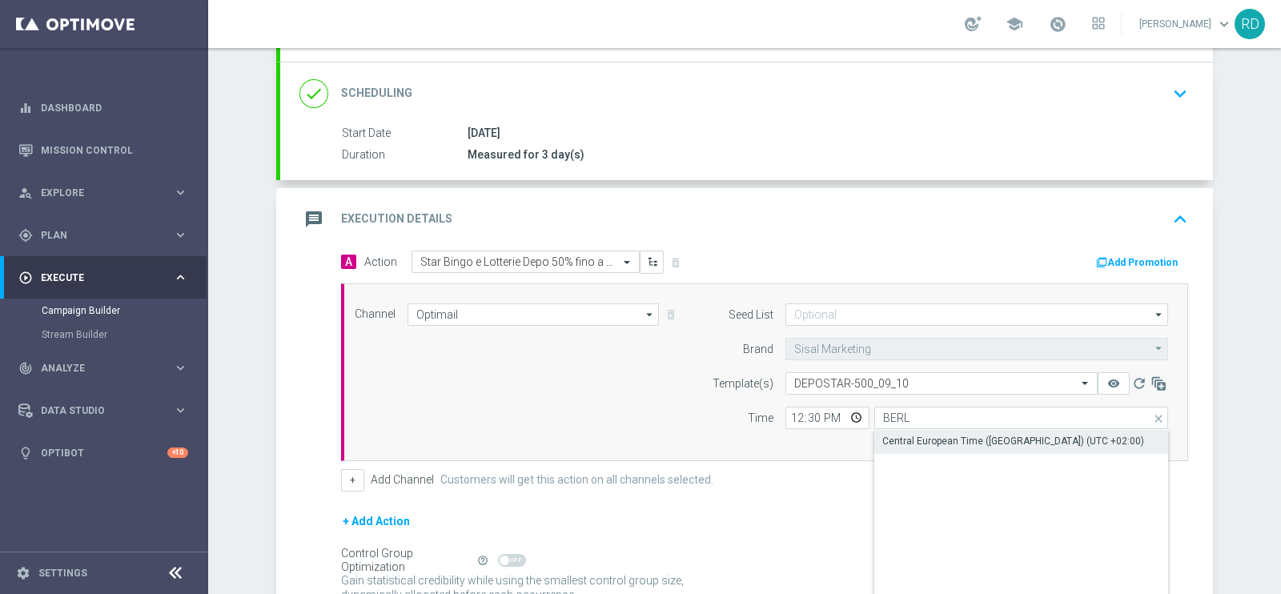
click at [928, 440] on div "Central European Time ([GEOGRAPHIC_DATA]) (UTC +02:00)" at bounding box center [1013, 441] width 262 height 14
type input "Central European Time ([GEOGRAPHIC_DATA]) (UTC +02:00)"
click at [556, 392] on div "Channel Optimail Optimail arrow_drop_down Drag here to set row groups Drag here…" at bounding box center [761, 372] width 837 height 138
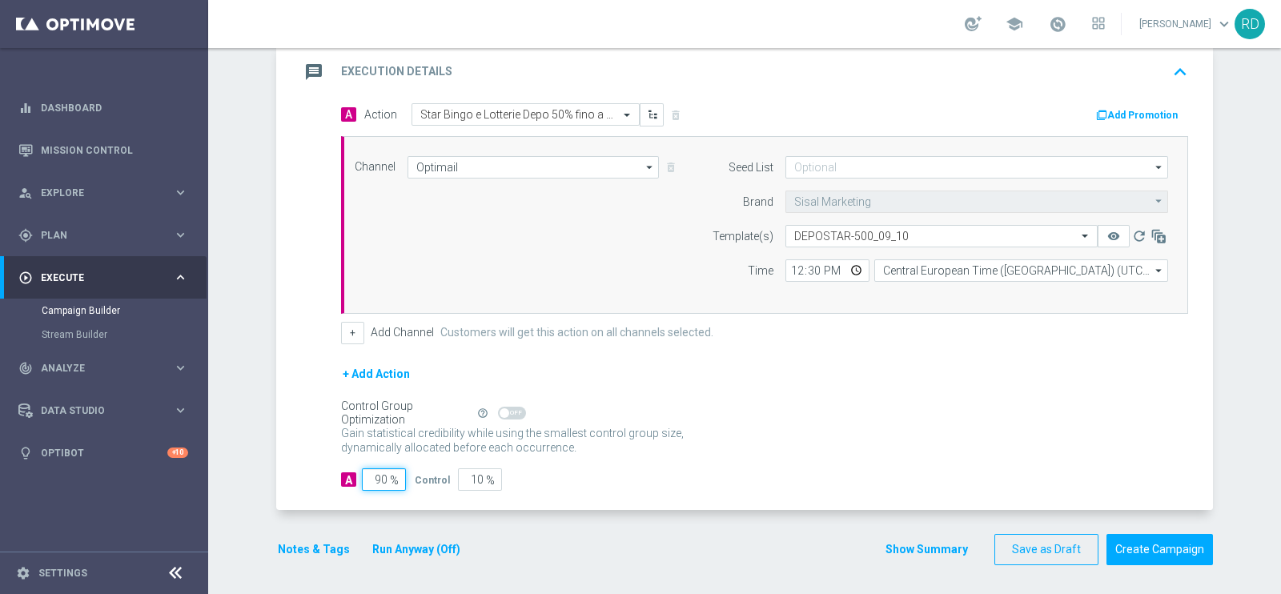
click at [373, 482] on input "90" at bounding box center [384, 479] width 44 height 22
type input "1"
type input "99"
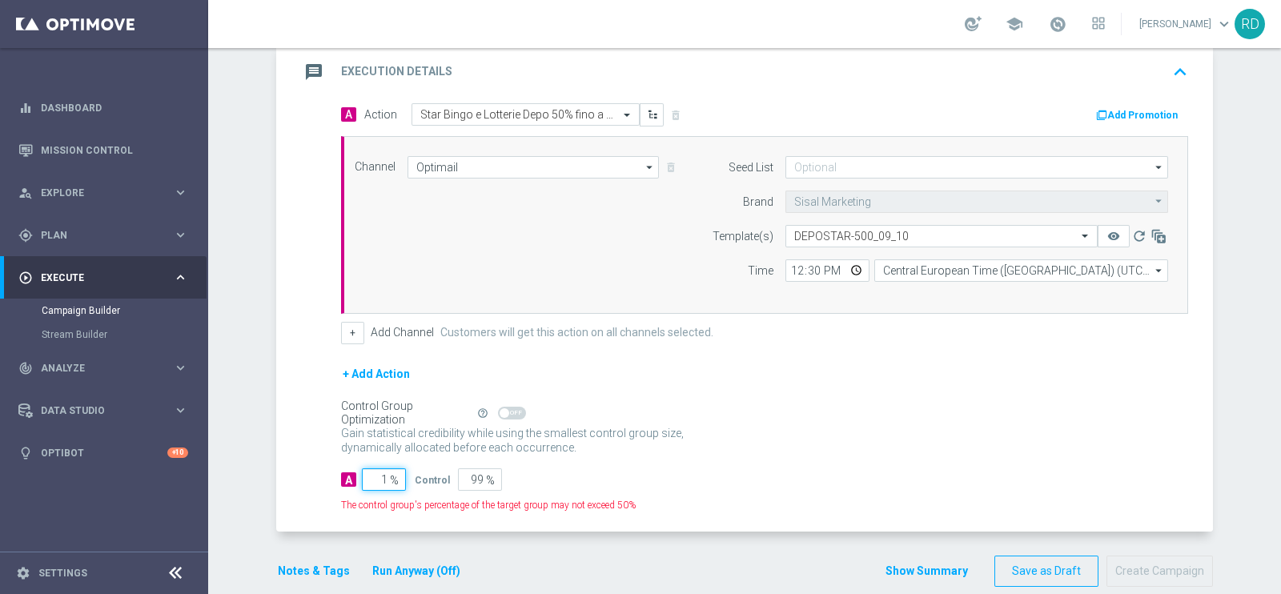
type input "10"
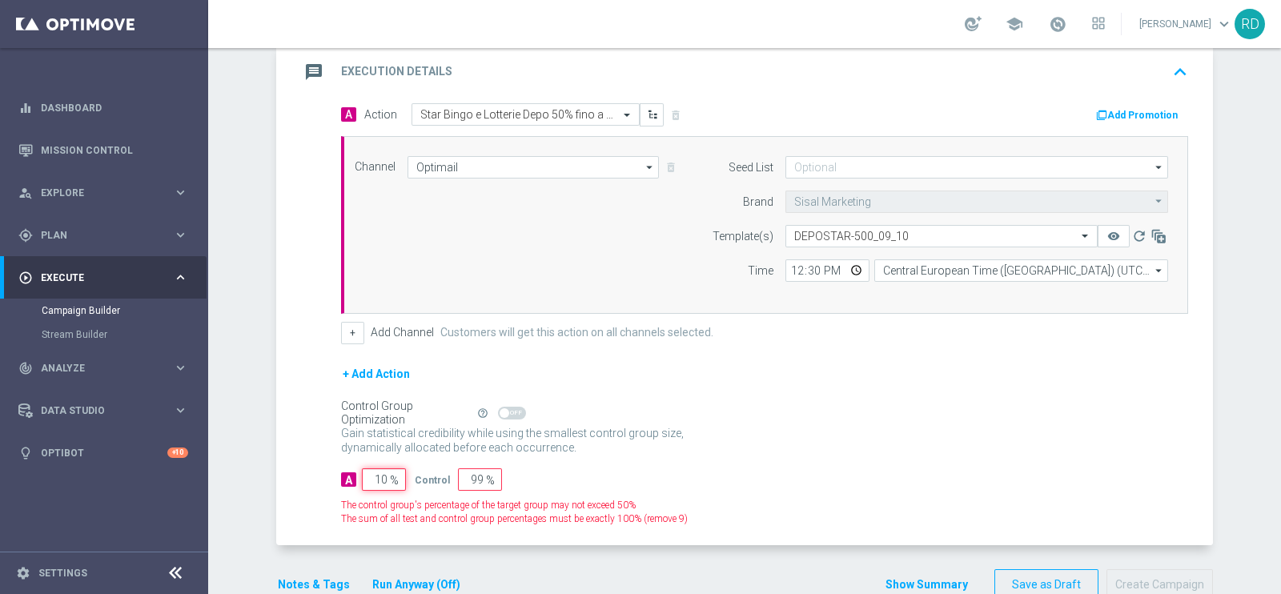
type input "90"
type input "100"
type input "0"
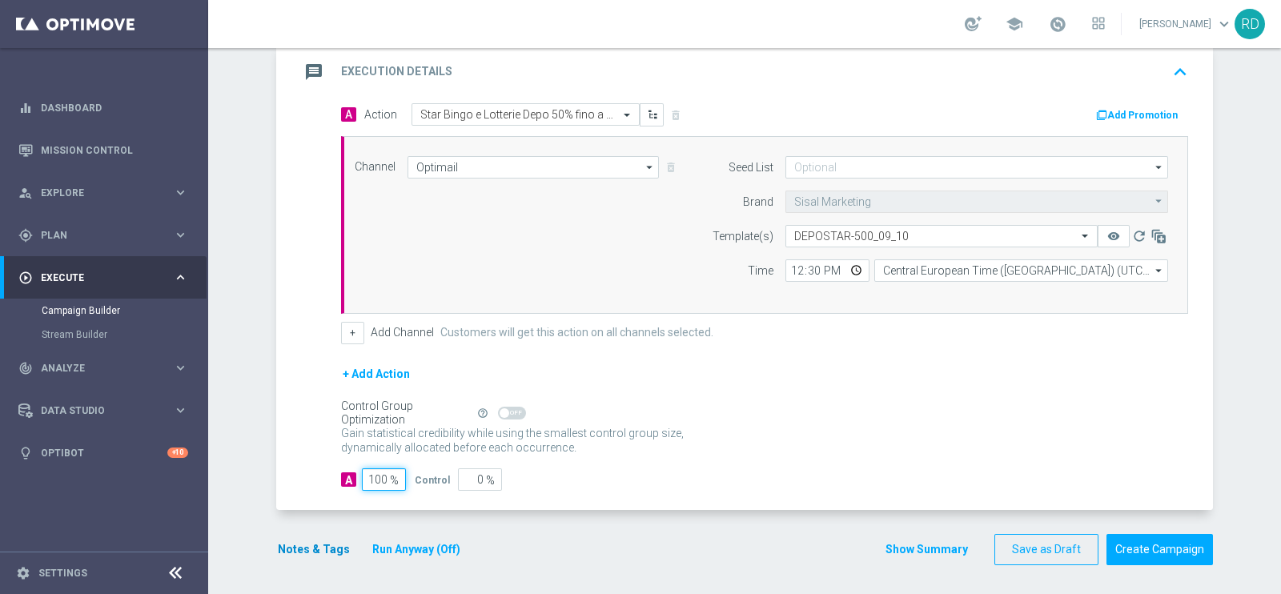
type input "100"
click at [318, 547] on button "Notes & Tags" at bounding box center [313, 549] width 75 height 20
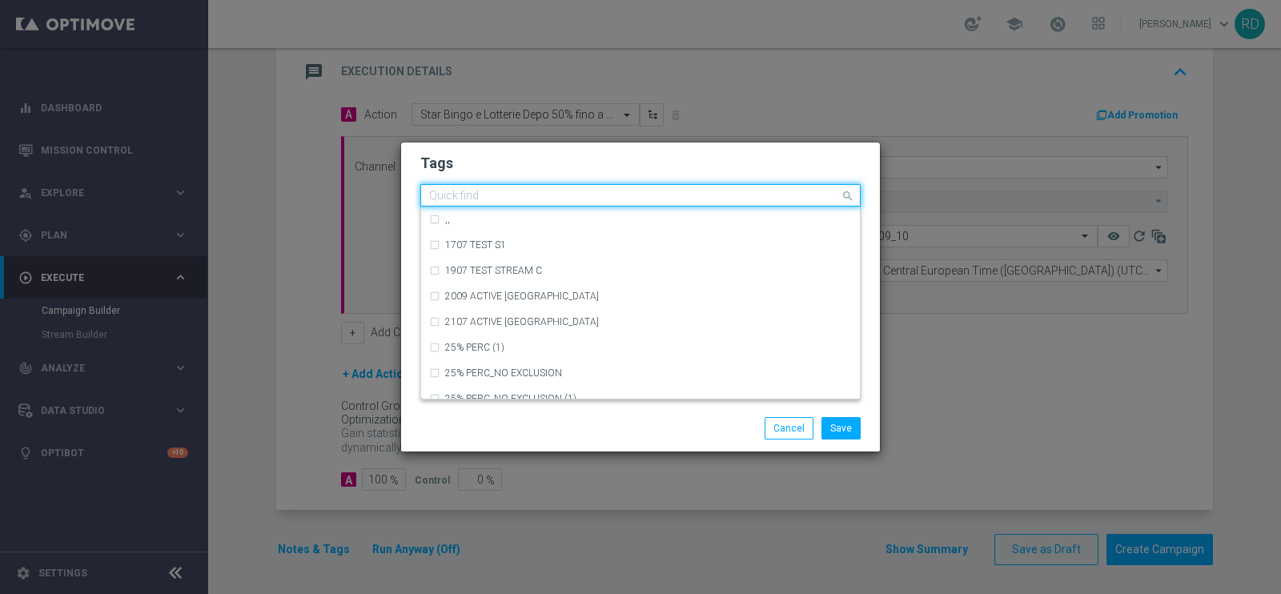
click at [497, 193] on input "text" at bounding box center [634, 197] width 411 height 14
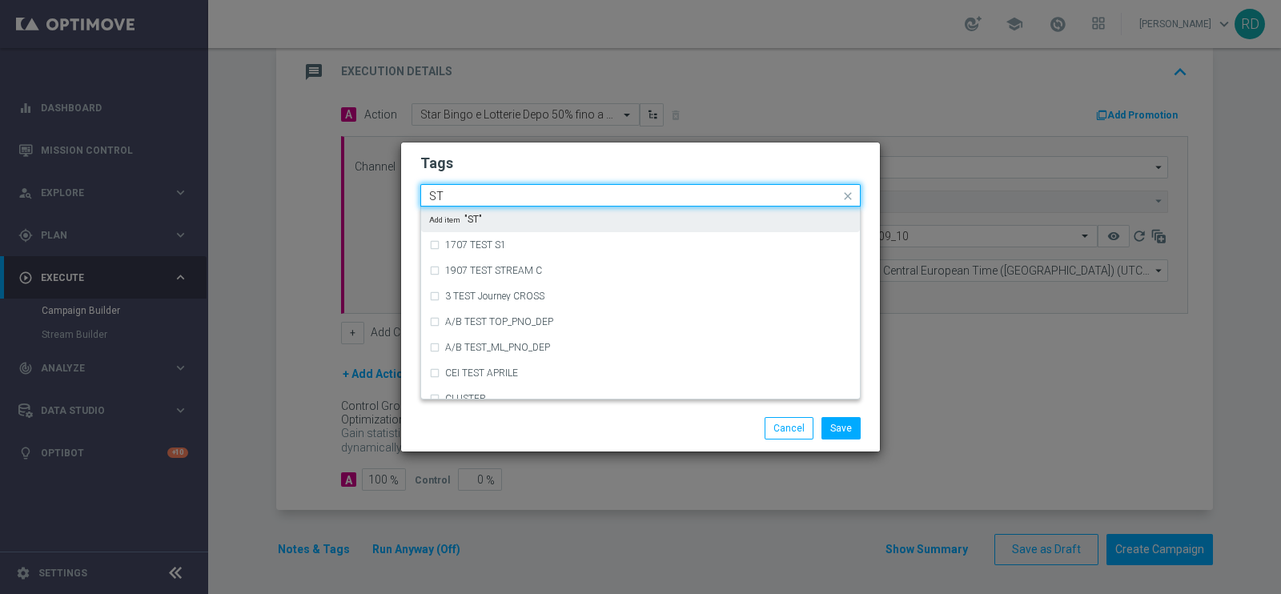
type input "S"
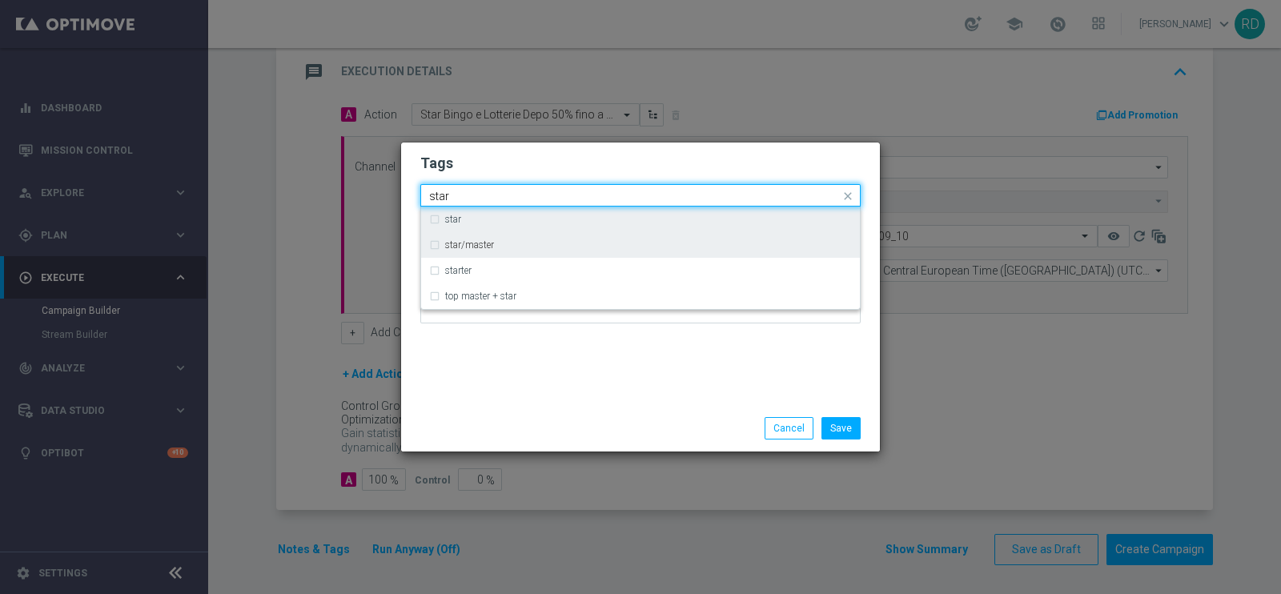
click at [453, 231] on div "star star/master starter top master + star" at bounding box center [640, 257] width 439 height 102
click at [451, 222] on label "star" at bounding box center [453, 219] width 16 height 10
type input "star"
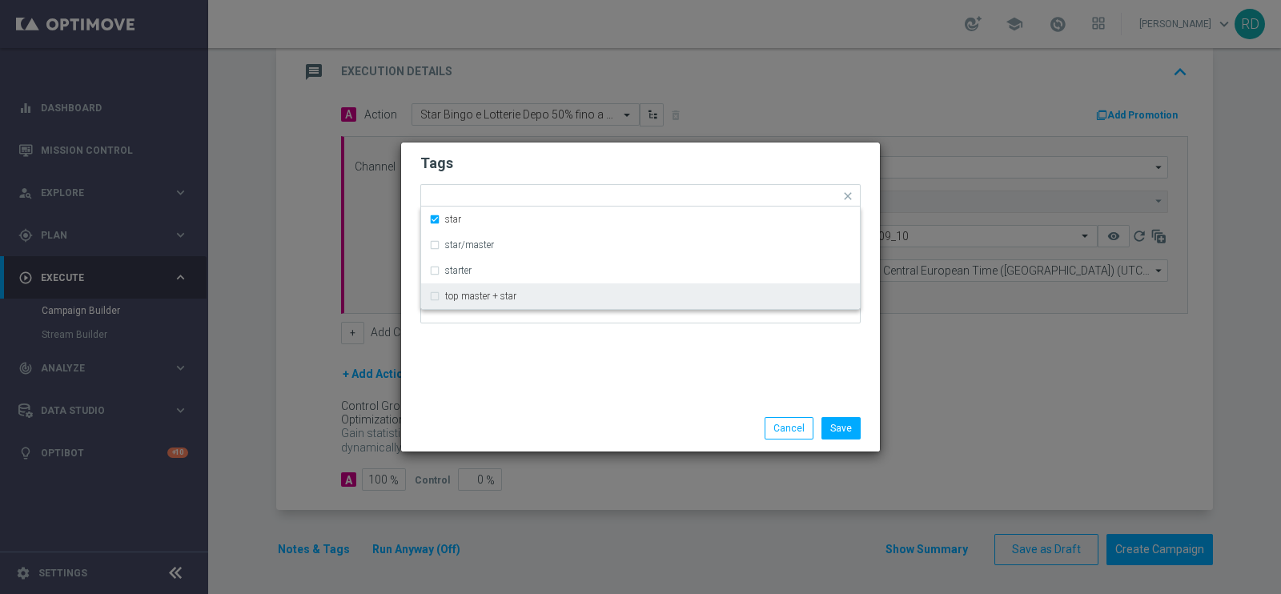
drag, startPoint x: 464, startPoint y: 386, endPoint x: 472, endPoint y: 359, distance: 28.4
click at [465, 382] on div "Tags Quick find × star star star/master starter top master + star Notes" at bounding box center [640, 273] width 479 height 263
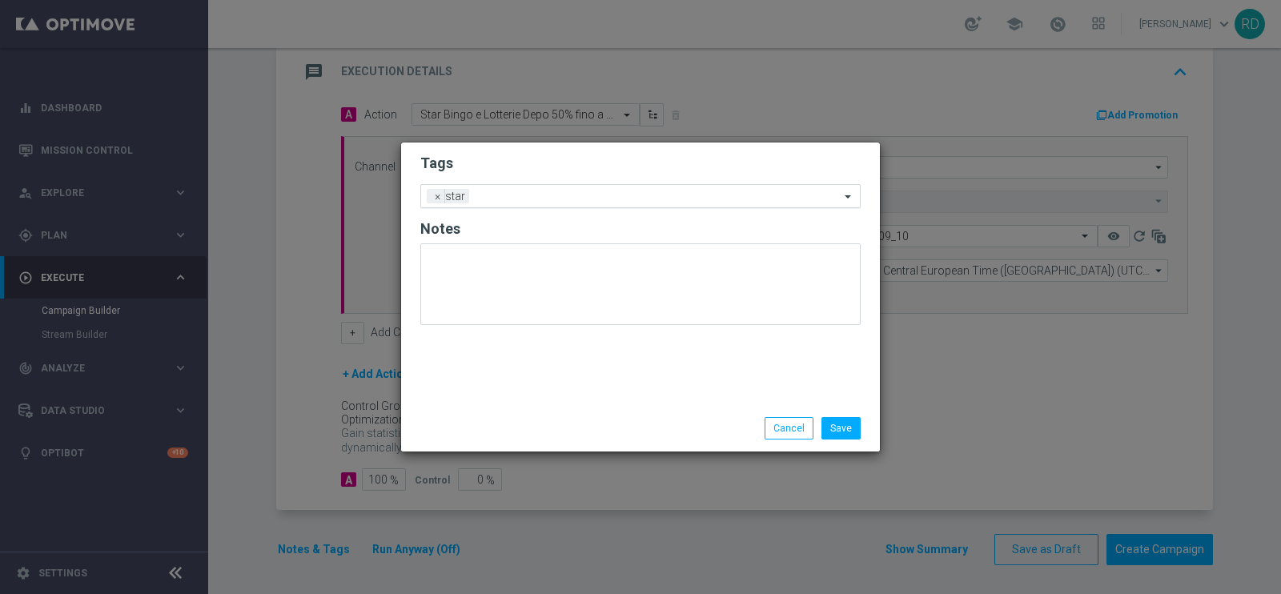
click at [491, 185] on div "Add a new tag × star" at bounding box center [630, 196] width 419 height 22
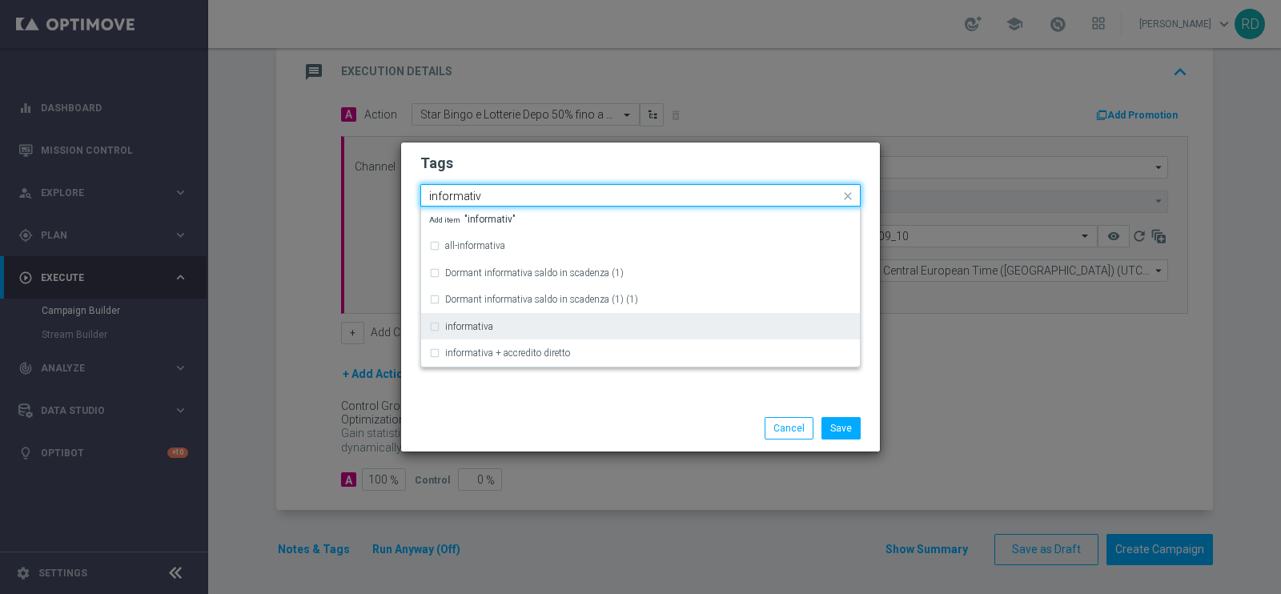
click at [502, 325] on div "informativa" at bounding box center [648, 327] width 407 height 10
type input "informativ"
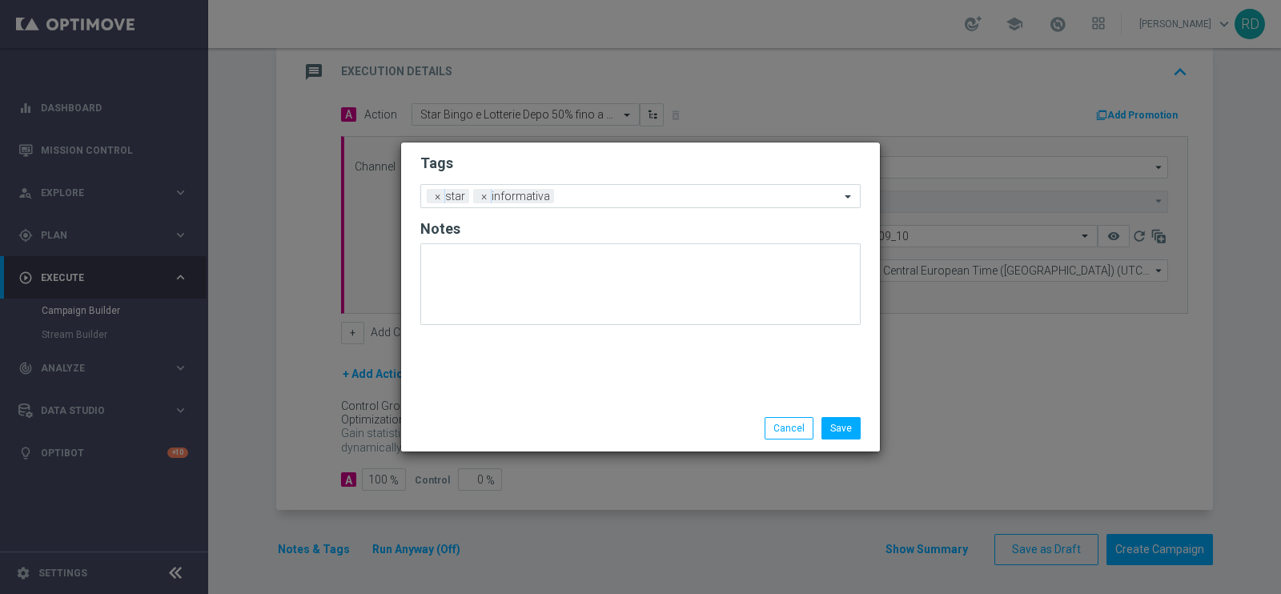
click at [514, 397] on div "Tags Add a new tag × star × informativa Notes" at bounding box center [640, 273] width 479 height 263
click at [849, 426] on button "Save" at bounding box center [840, 428] width 39 height 22
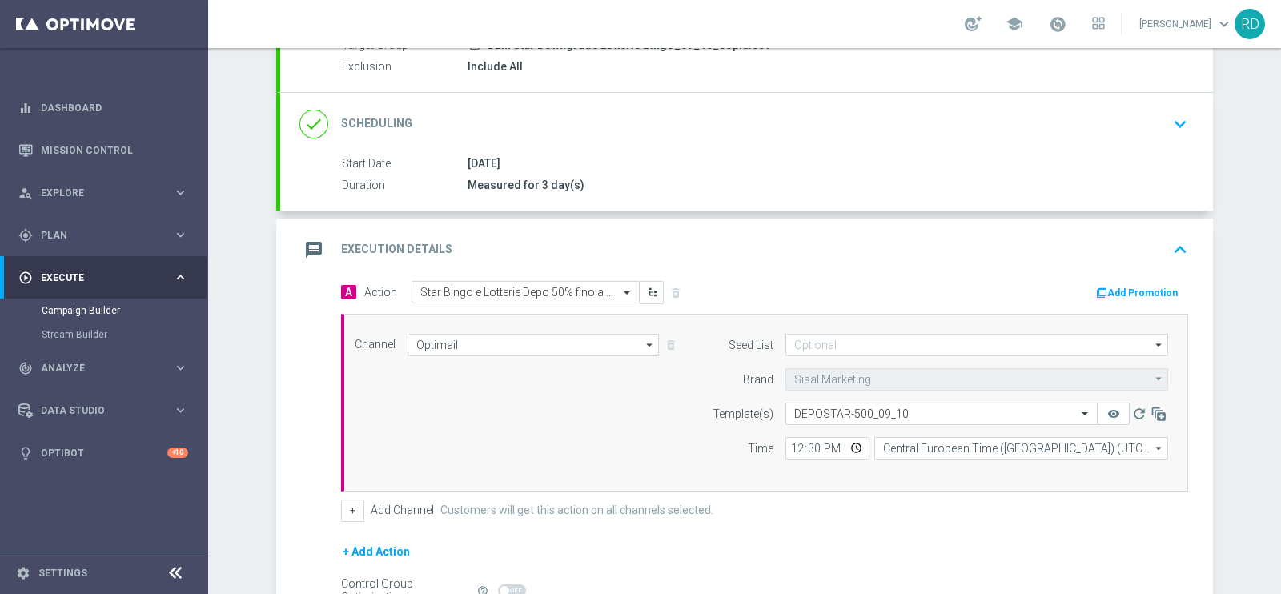
scroll to position [199, 0]
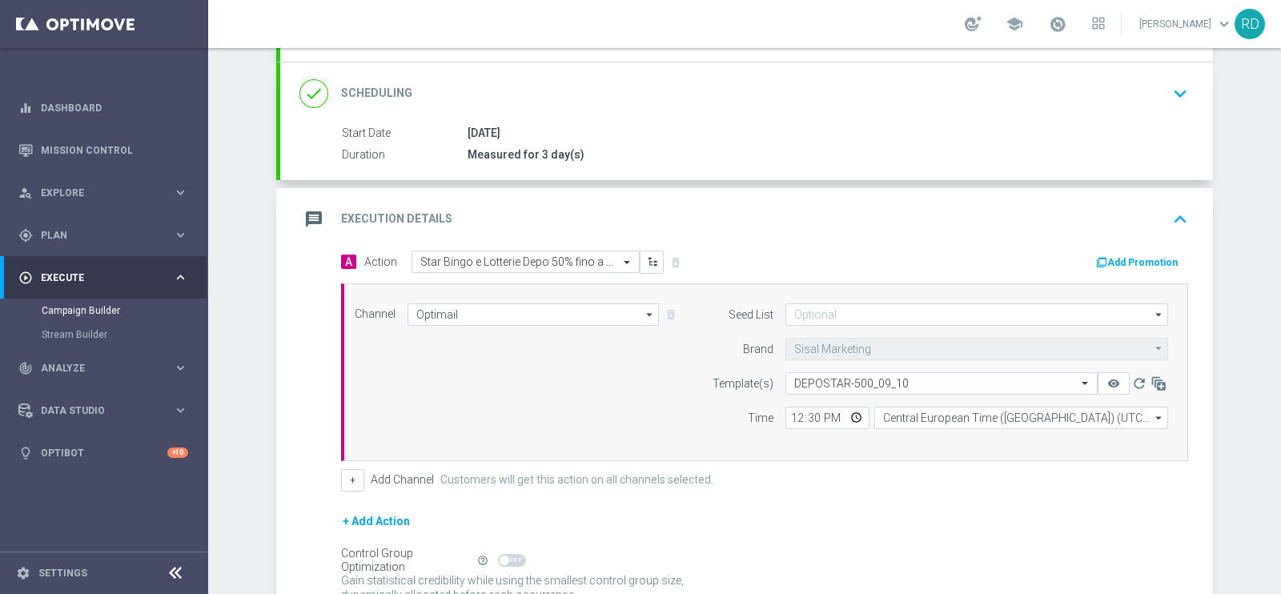
click at [299, 222] on icon "message" at bounding box center [313, 219] width 29 height 29
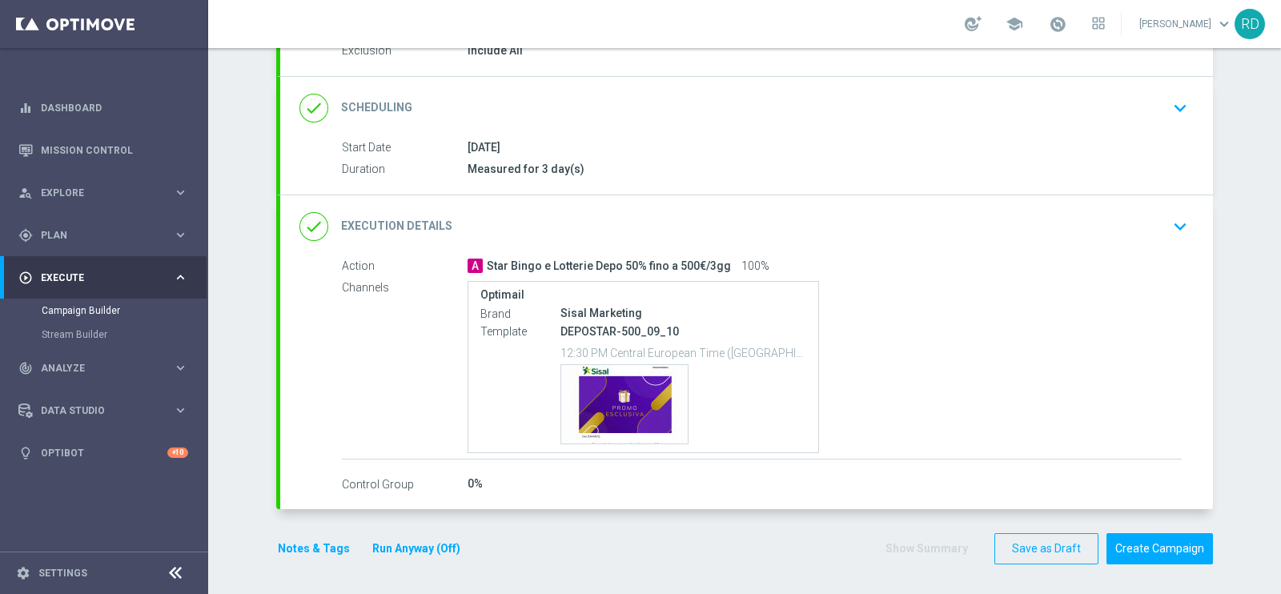
scroll to position [184, 0]
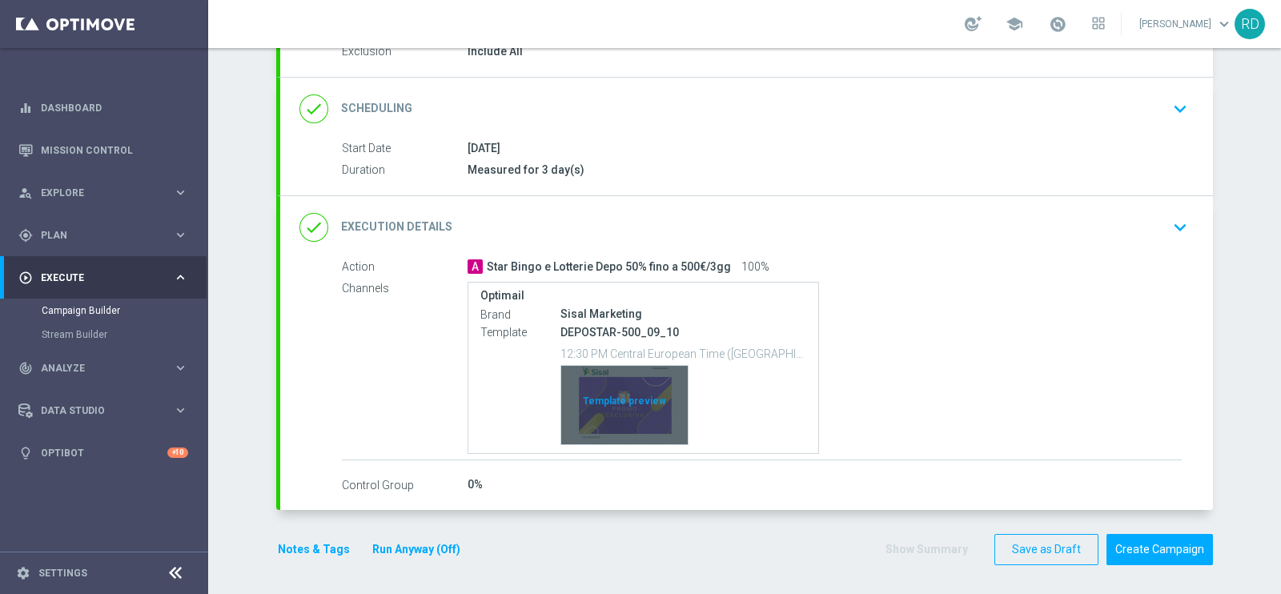
click at [608, 410] on div "Template preview" at bounding box center [624, 405] width 126 height 78
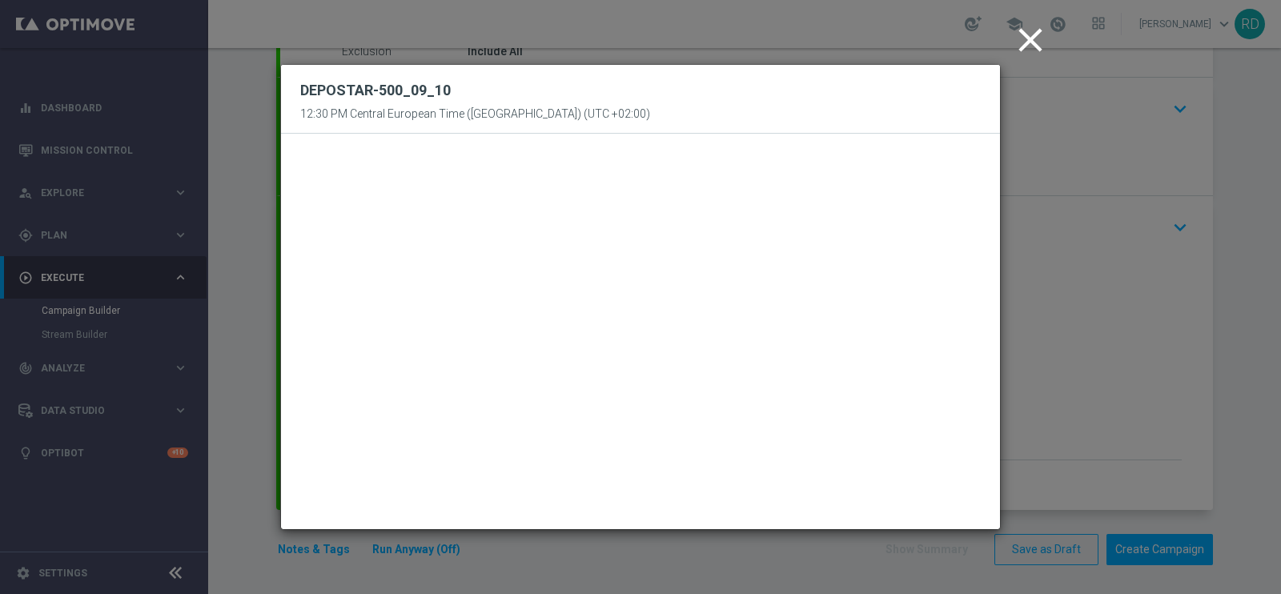
click at [1034, 37] on icon "close" at bounding box center [1030, 40] width 40 height 40
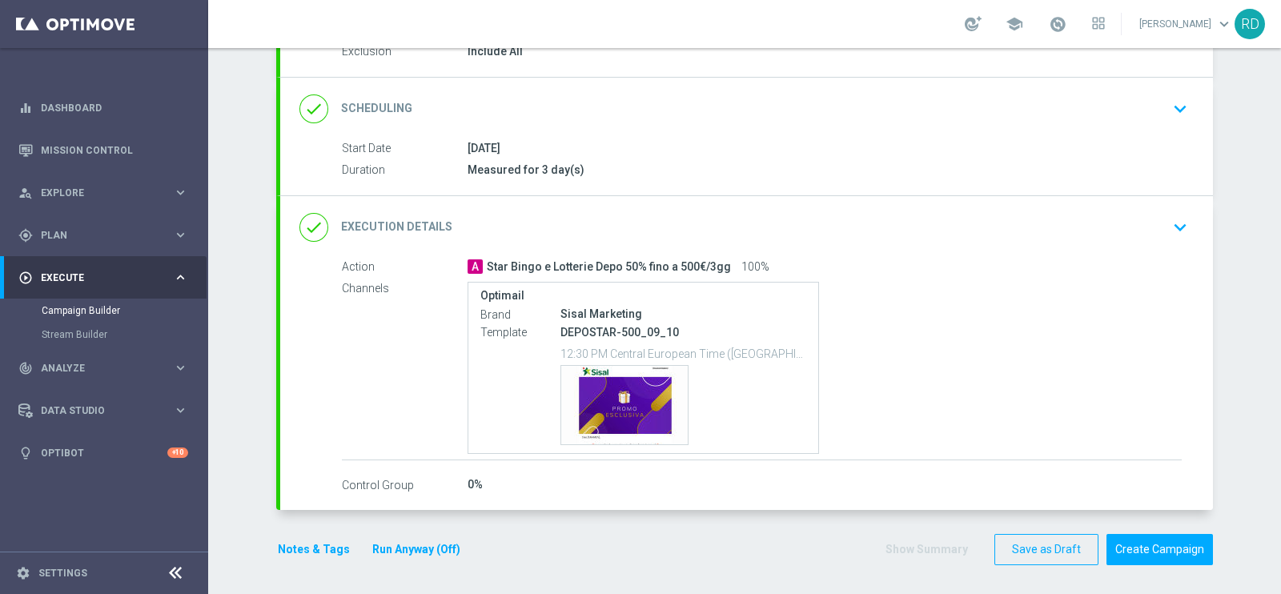
click at [303, 547] on button "Notes & Tags" at bounding box center [313, 549] width 75 height 20
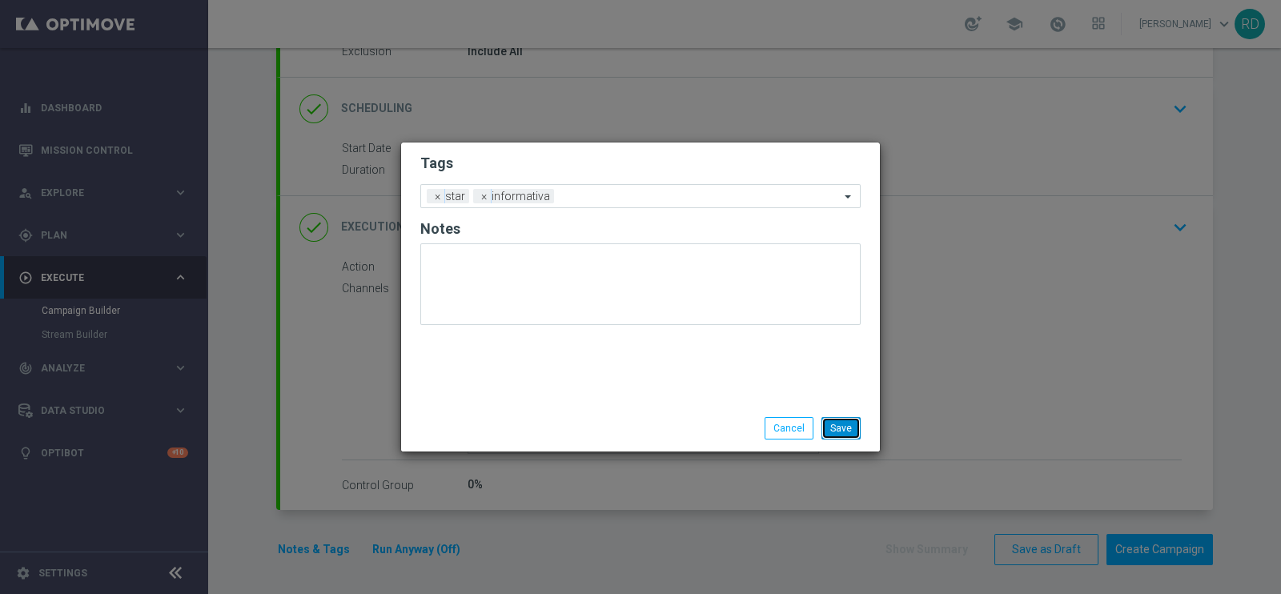
click at [858, 427] on button "Save" at bounding box center [840, 428] width 39 height 22
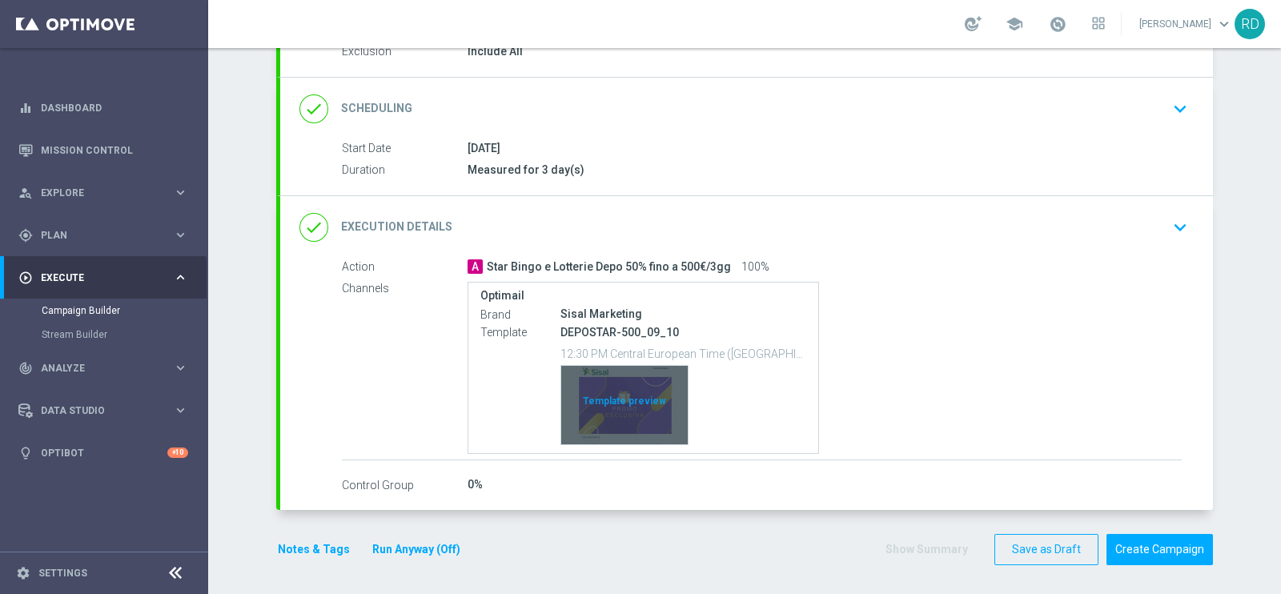
click at [597, 423] on div "Template preview" at bounding box center [624, 405] width 126 height 78
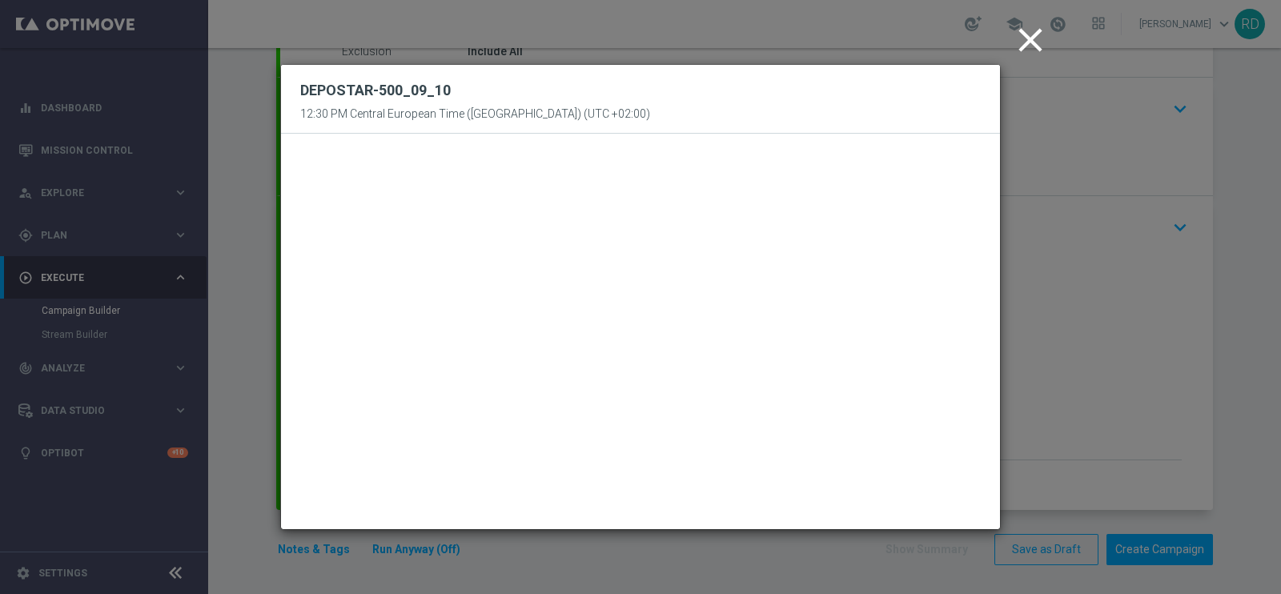
click at [1021, 46] on icon "close" at bounding box center [1030, 40] width 40 height 40
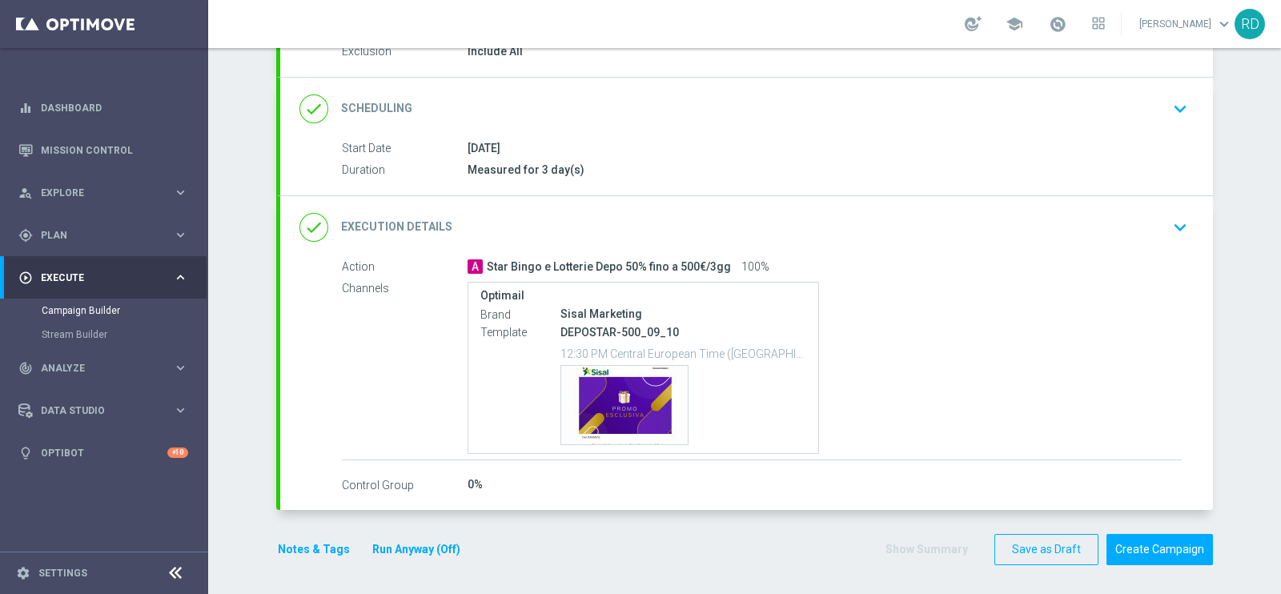
click at [265, 547] on section "done Target Group keyboard_arrow_down Target Group launch DEM Star Downgrade Lo…" at bounding box center [744, 270] width 960 height 623
click at [291, 539] on button "Notes & Tags" at bounding box center [313, 549] width 75 height 20
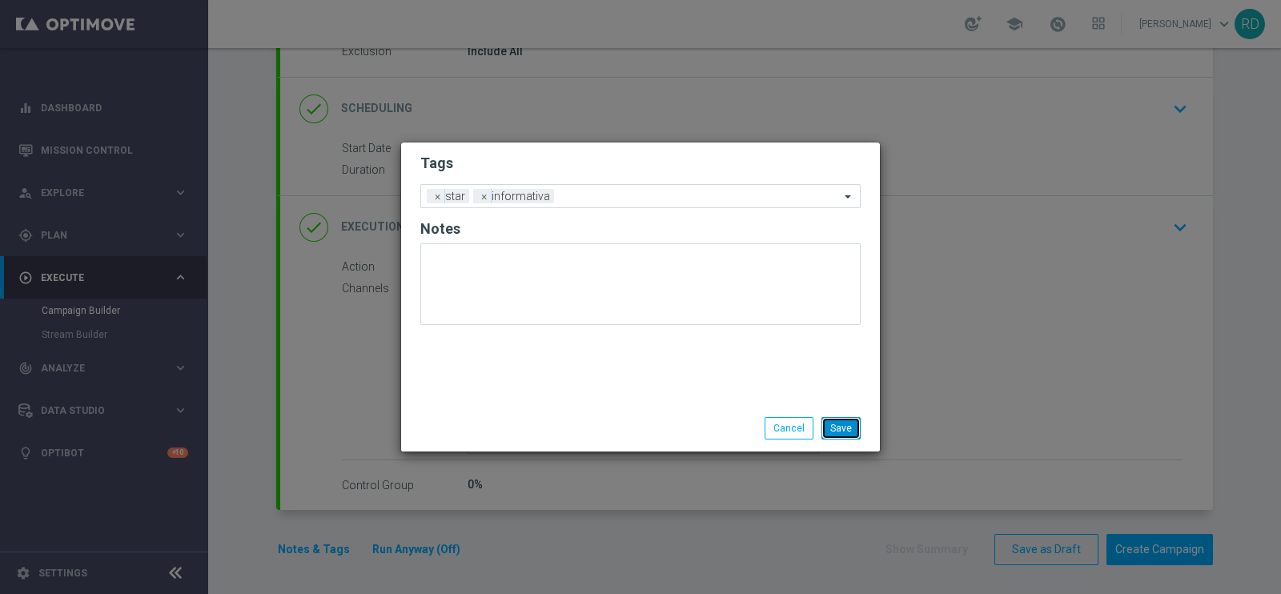
click at [836, 434] on button "Save" at bounding box center [840, 428] width 39 height 22
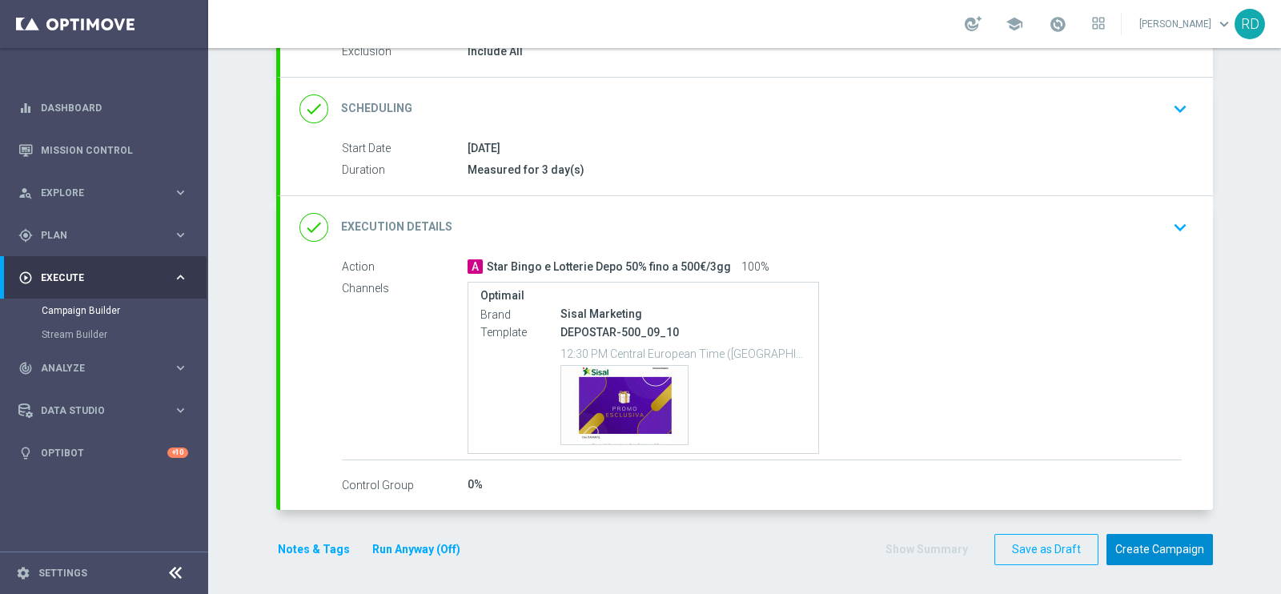
click at [1178, 542] on button "Create Campaign" at bounding box center [1159, 549] width 106 height 31
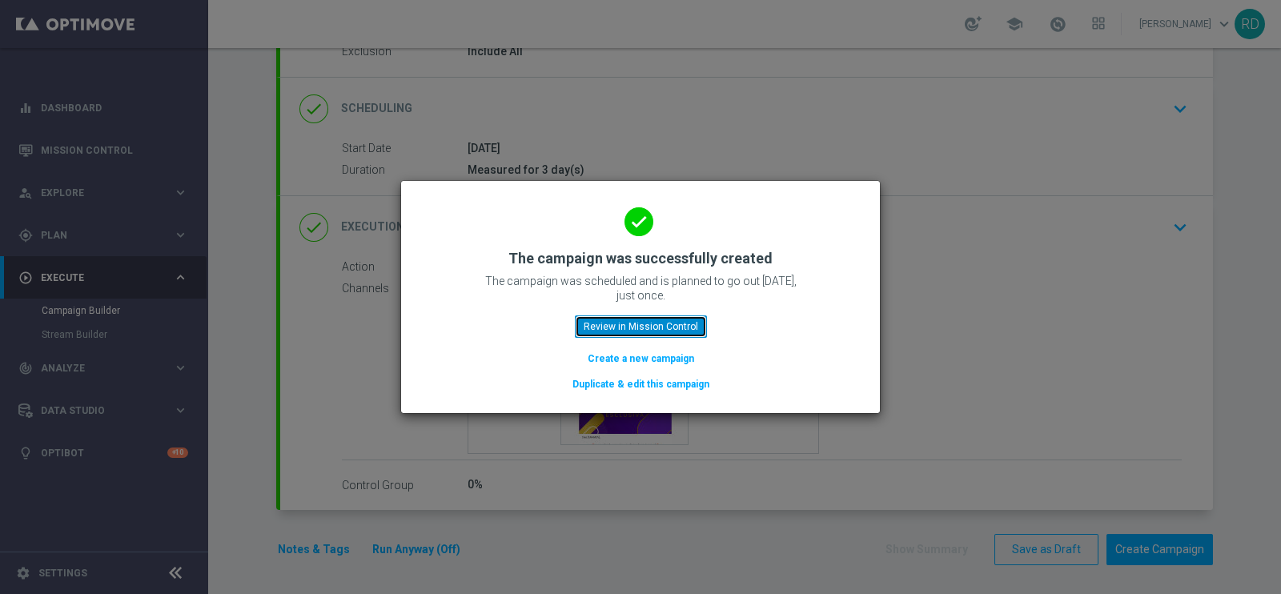
drag, startPoint x: 596, startPoint y: 323, endPoint x: 603, endPoint y: 314, distance: 12.0
click at [596, 322] on button "Review in Mission Control" at bounding box center [641, 326] width 132 height 22
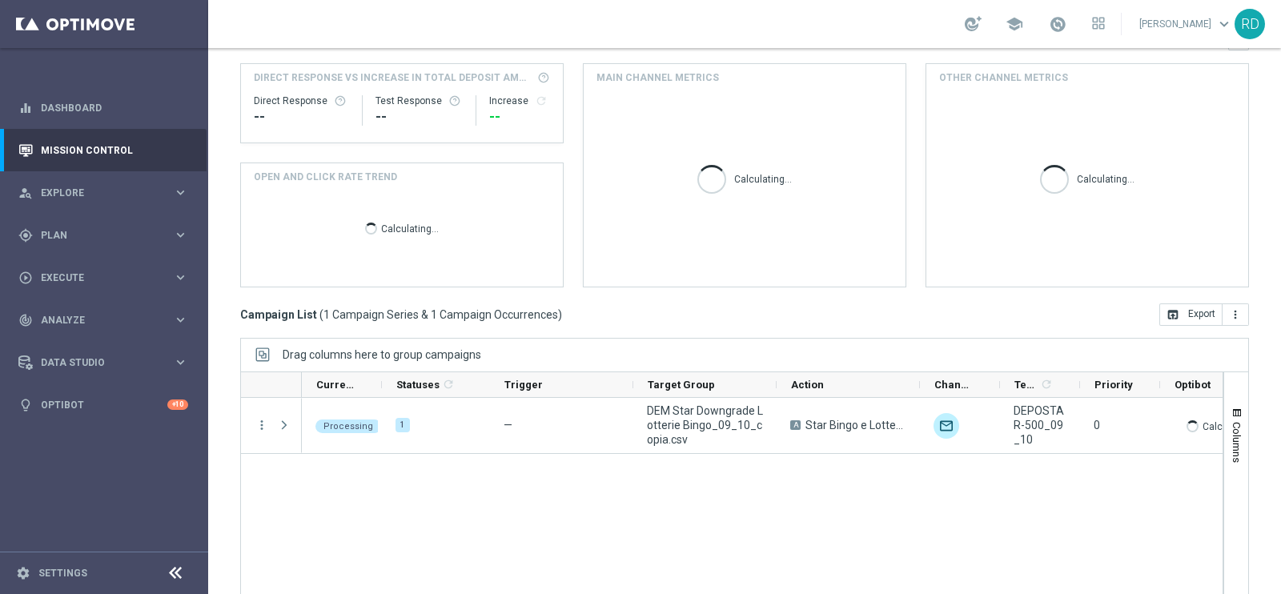
scroll to position [199, 0]
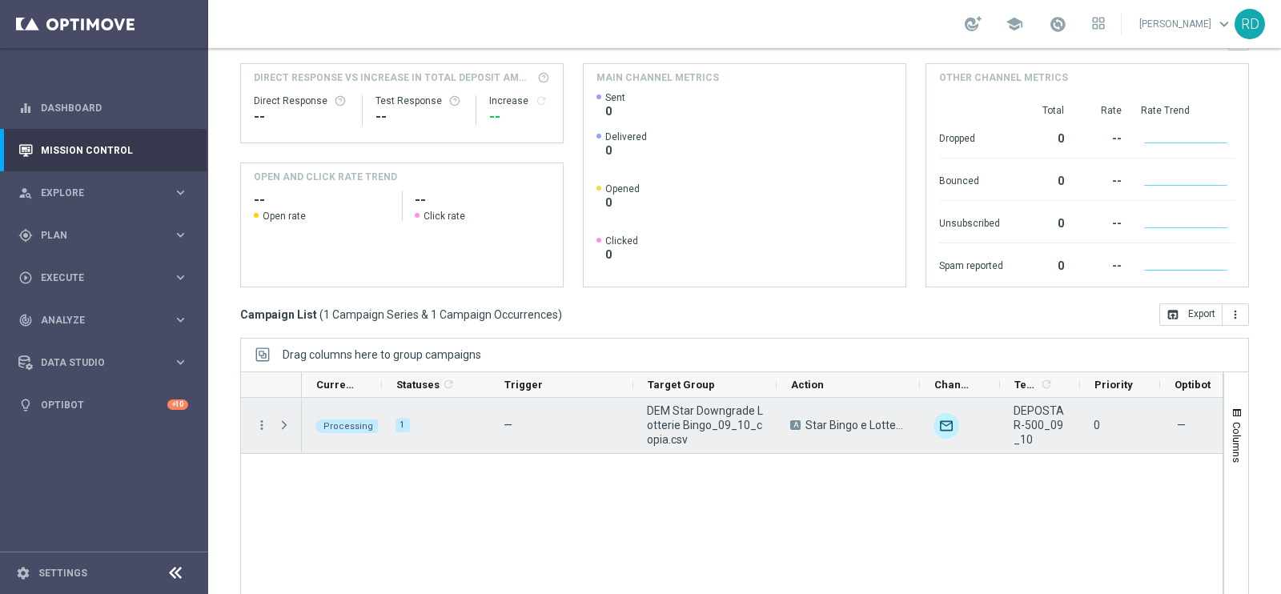
click at [284, 423] on span "Press SPACE to select this row." at bounding box center [284, 425] width 14 height 13
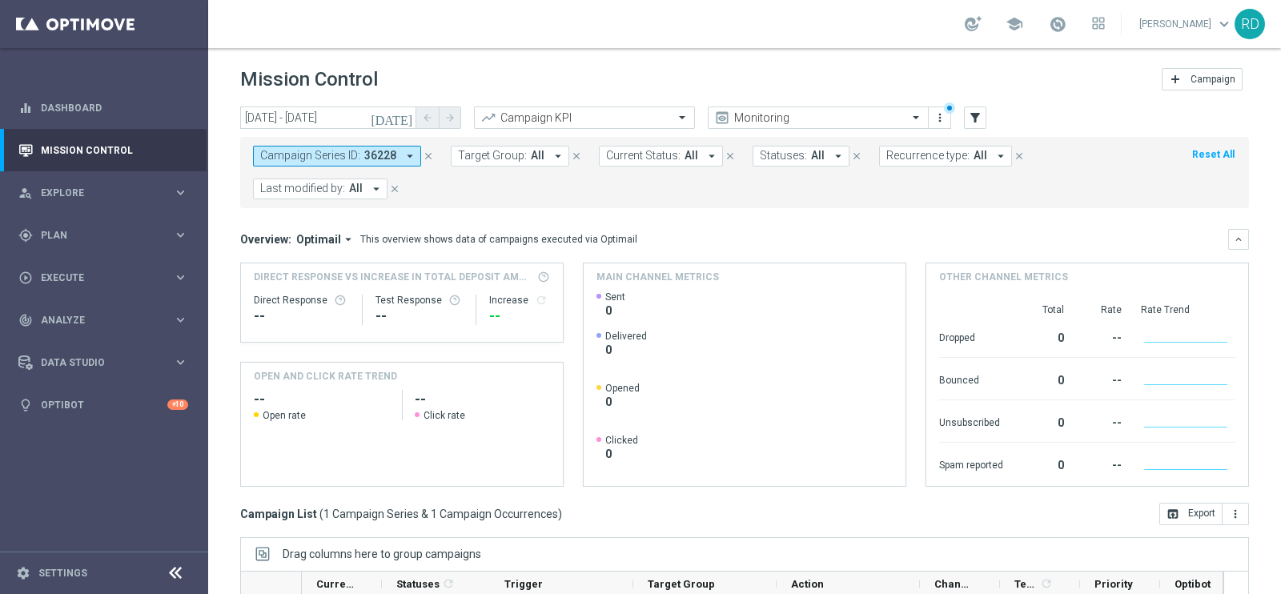
scroll to position [0, 0]
